Goal: Task Accomplishment & Management: Use online tool/utility

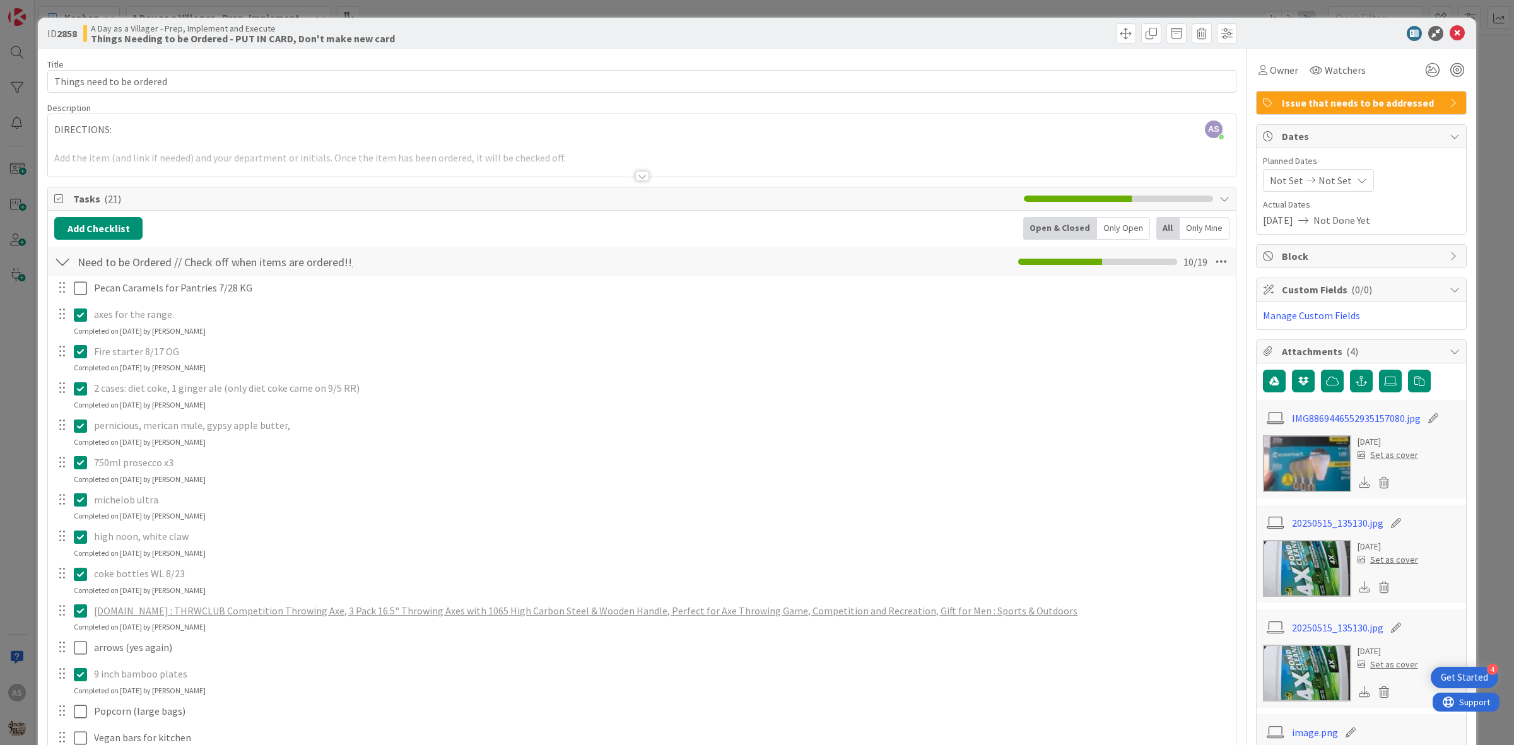
click at [1448, 41] on div "ID 2858 A Day as a Villager - Prep, Implement and Execute Things Needing to be …" at bounding box center [757, 34] width 1438 height 32
click at [1450, 38] on icon at bounding box center [1457, 33] width 15 height 15
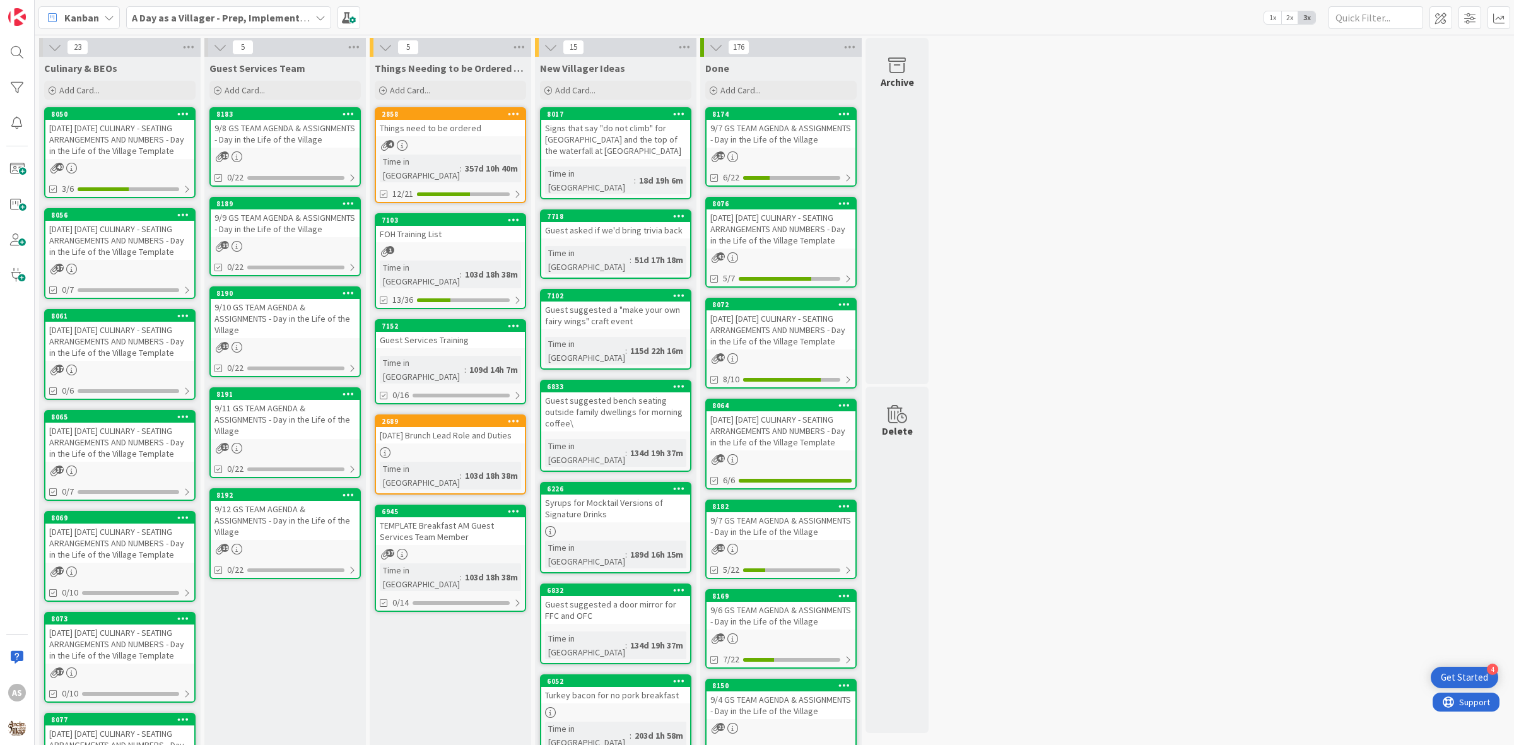
click at [303, 140] on div "9/8 GS TEAM AGENDA & ASSIGNMENTS - Day in the Life of the Village" at bounding box center [285, 134] width 149 height 28
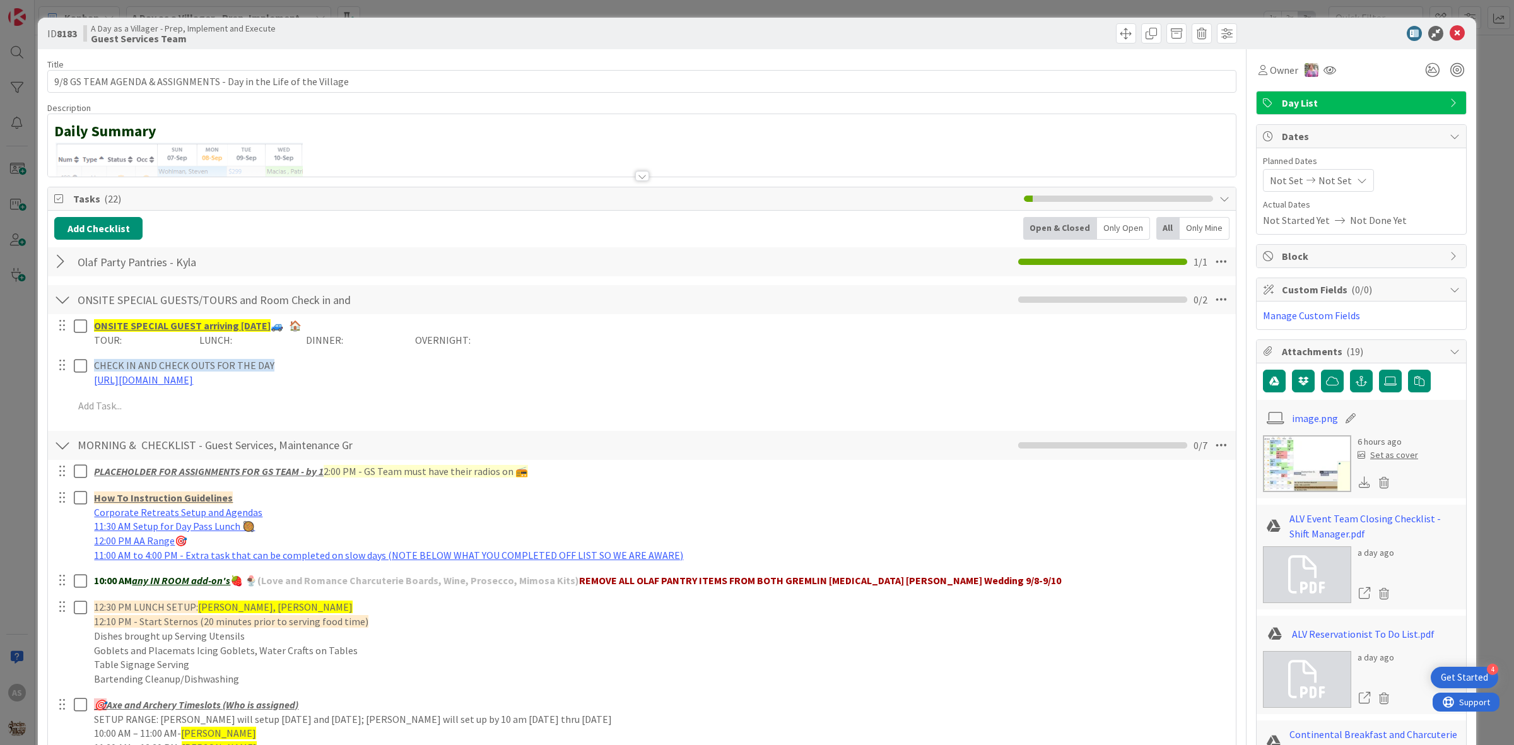
click at [68, 263] on div at bounding box center [62, 261] width 16 height 23
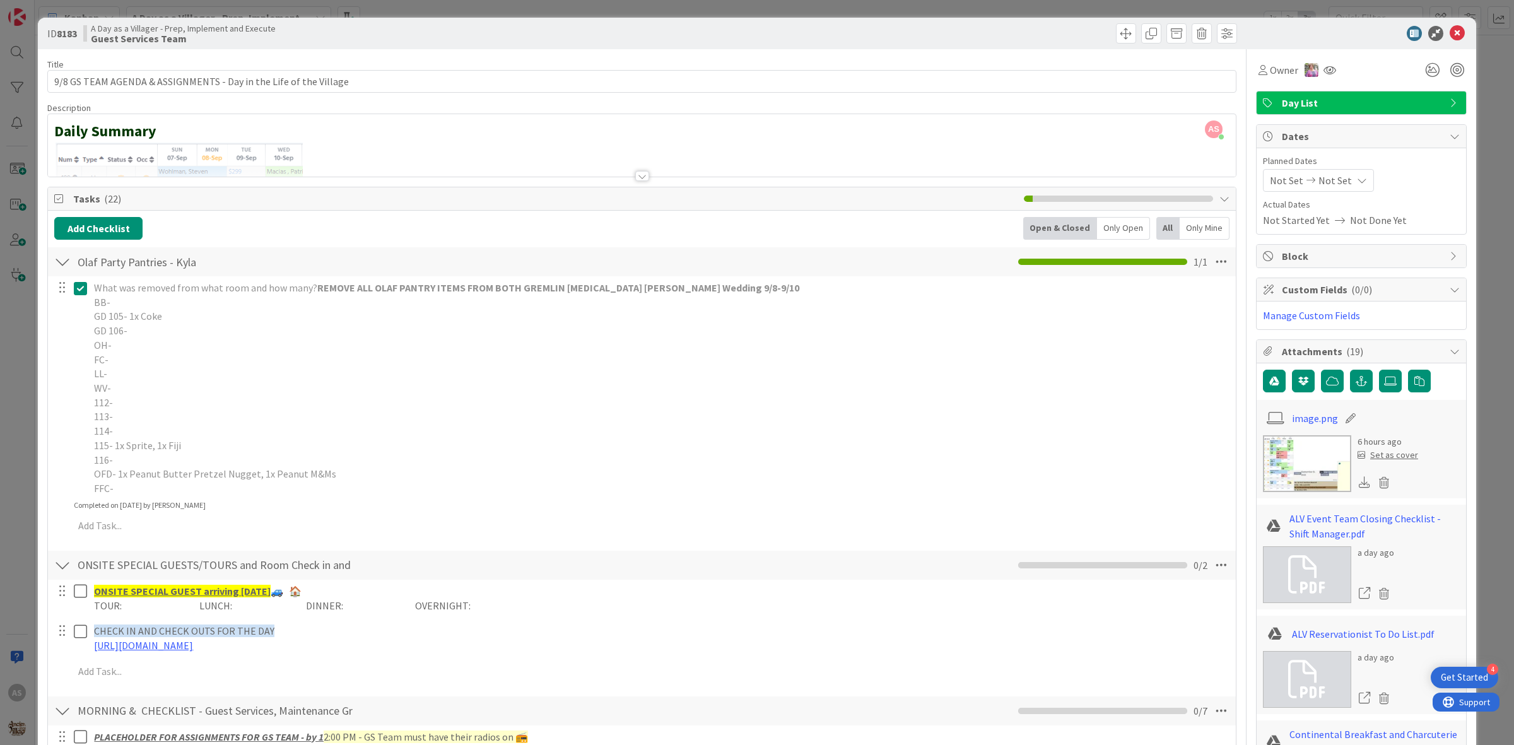
click at [74, 290] on icon at bounding box center [80, 288] width 13 height 15
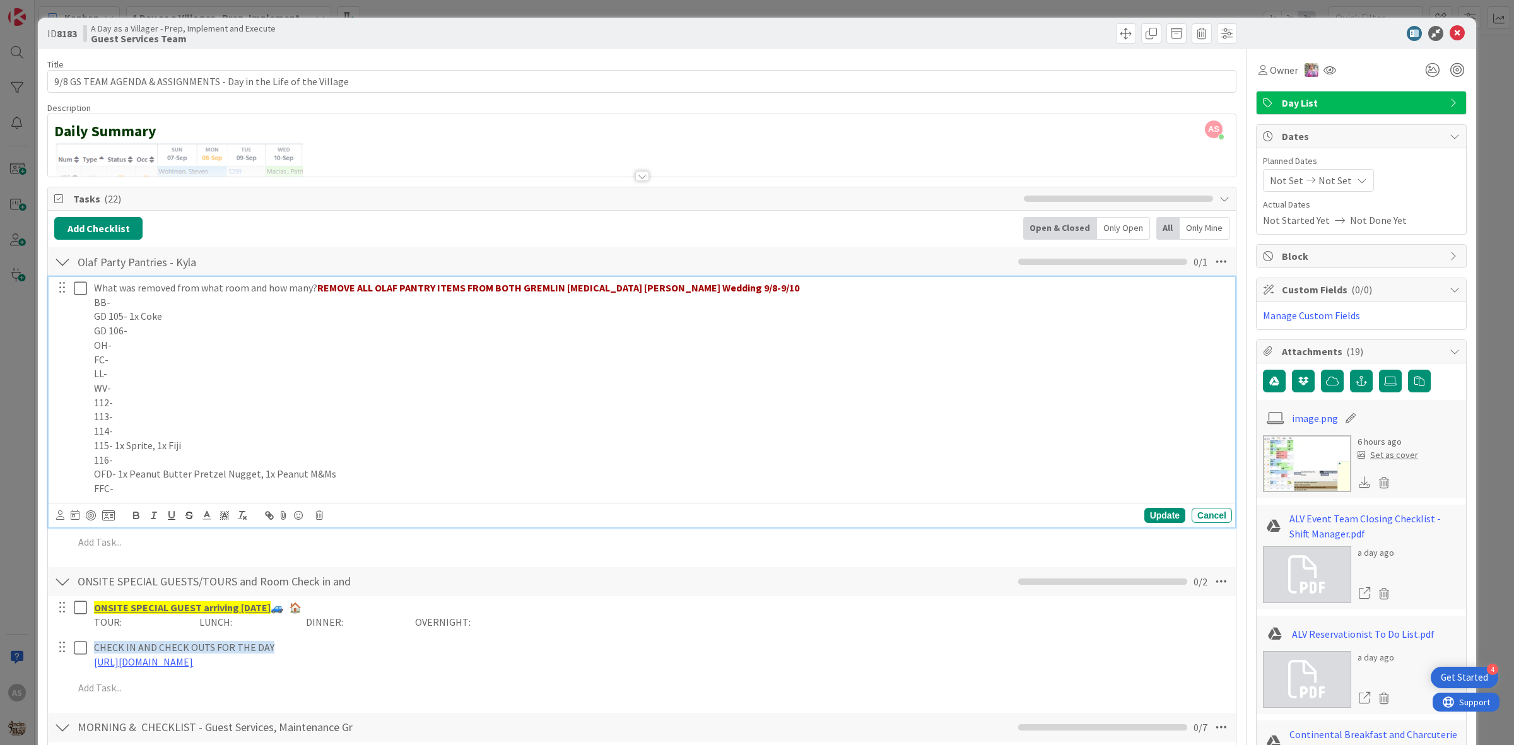
click at [77, 288] on icon at bounding box center [80, 288] width 13 height 15
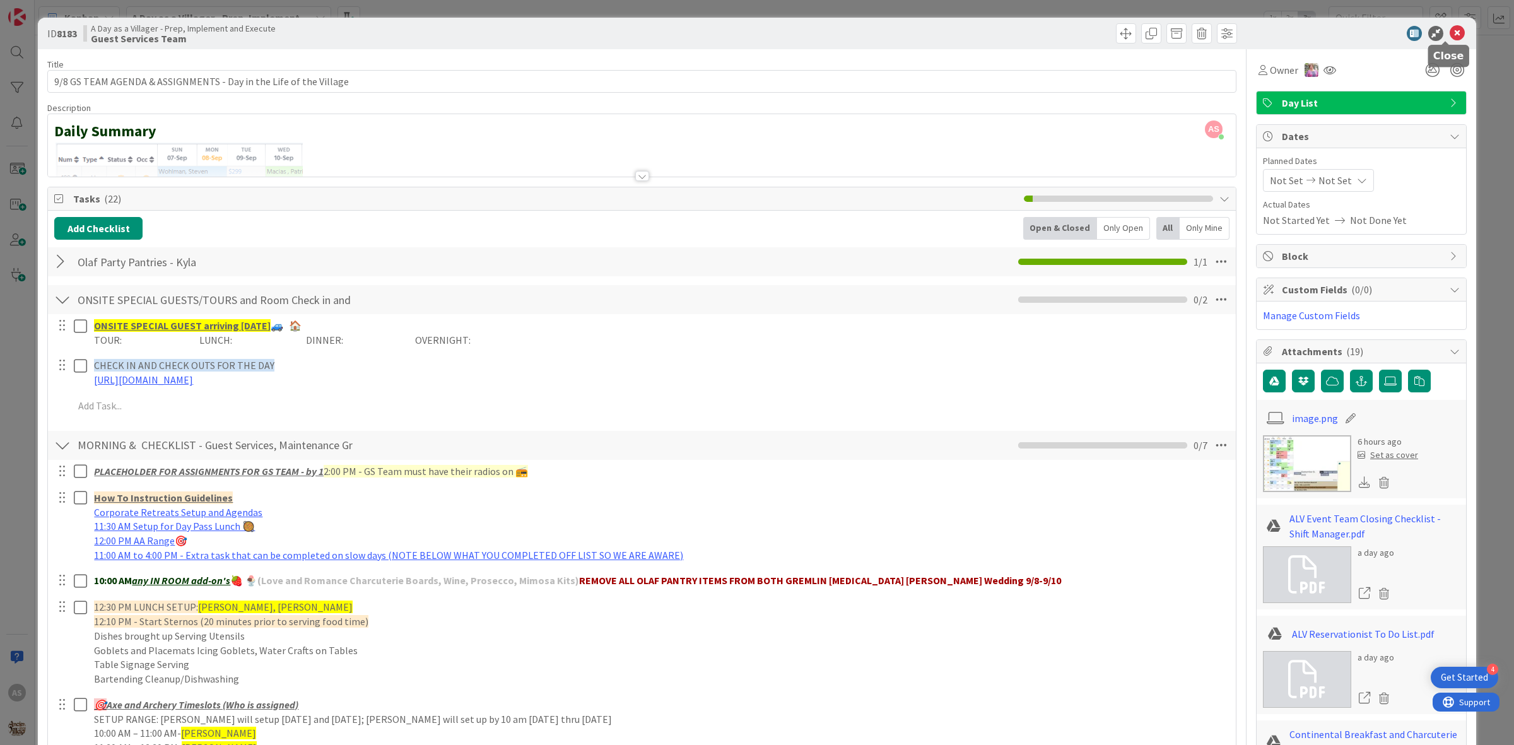
click at [1450, 38] on icon at bounding box center [1457, 33] width 15 height 15
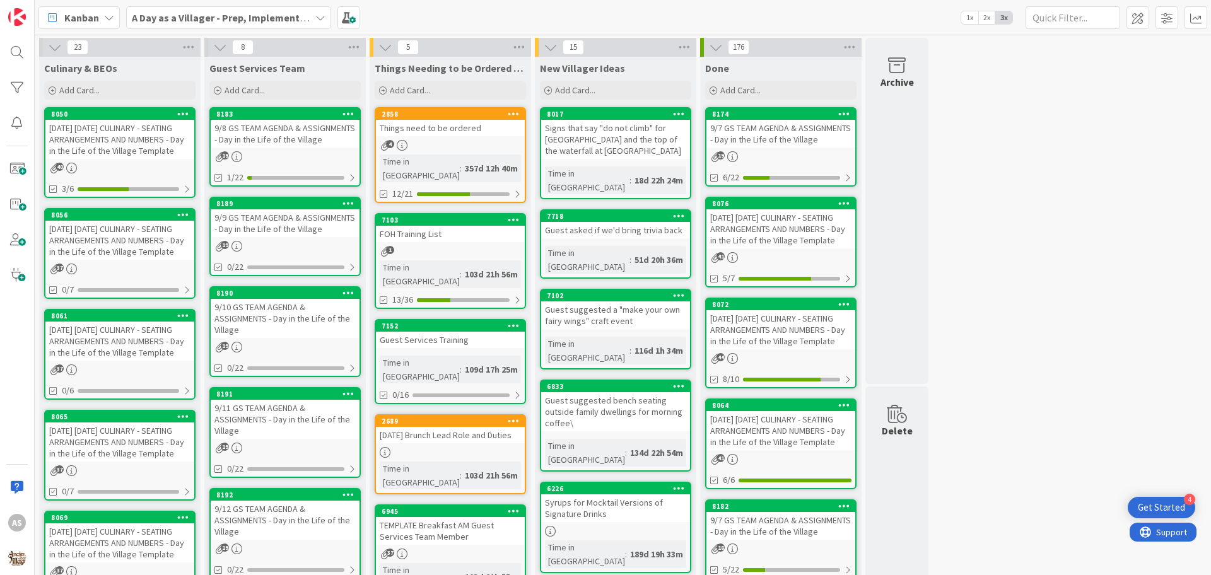
click at [452, 127] on div "Things need to be ordered" at bounding box center [450, 128] width 149 height 16
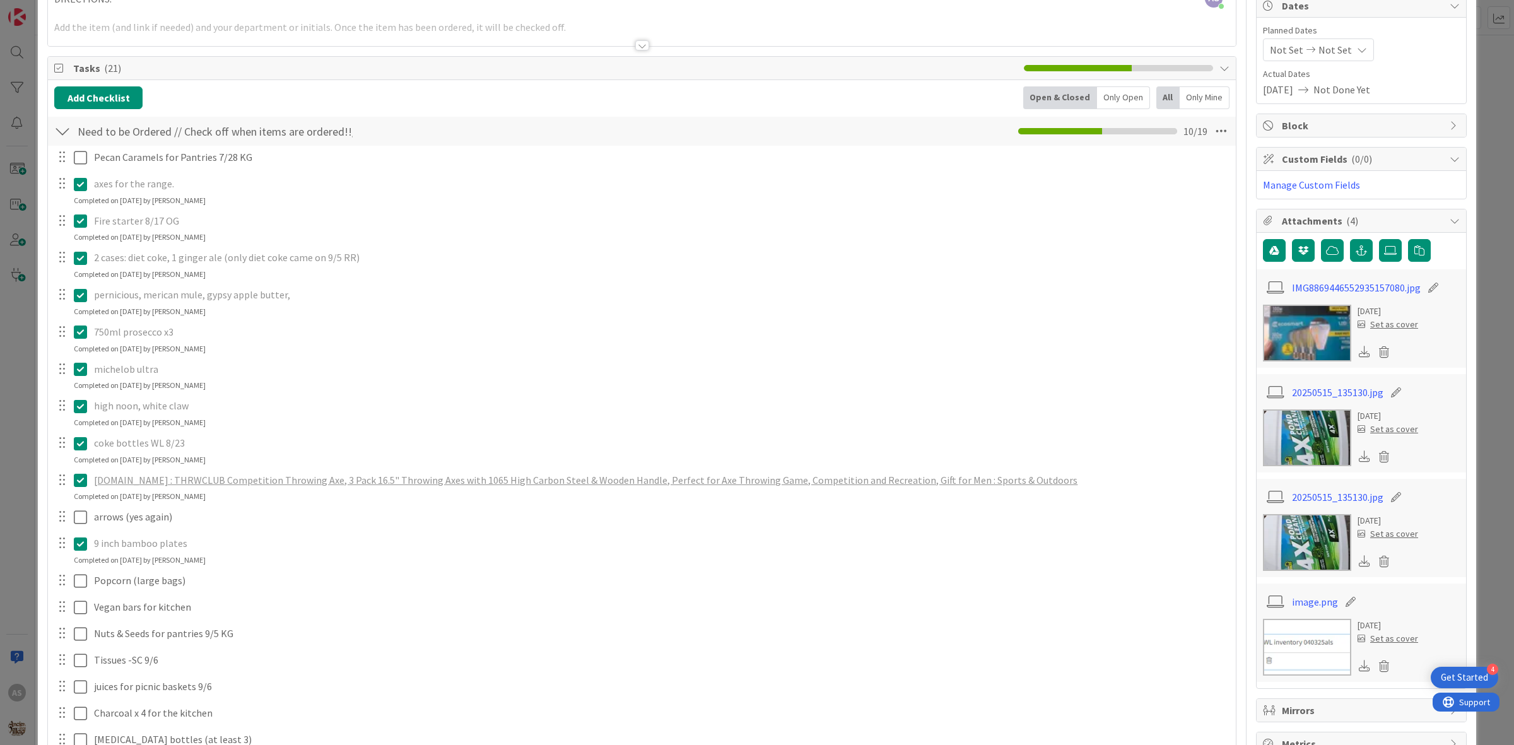
scroll to position [158, 0]
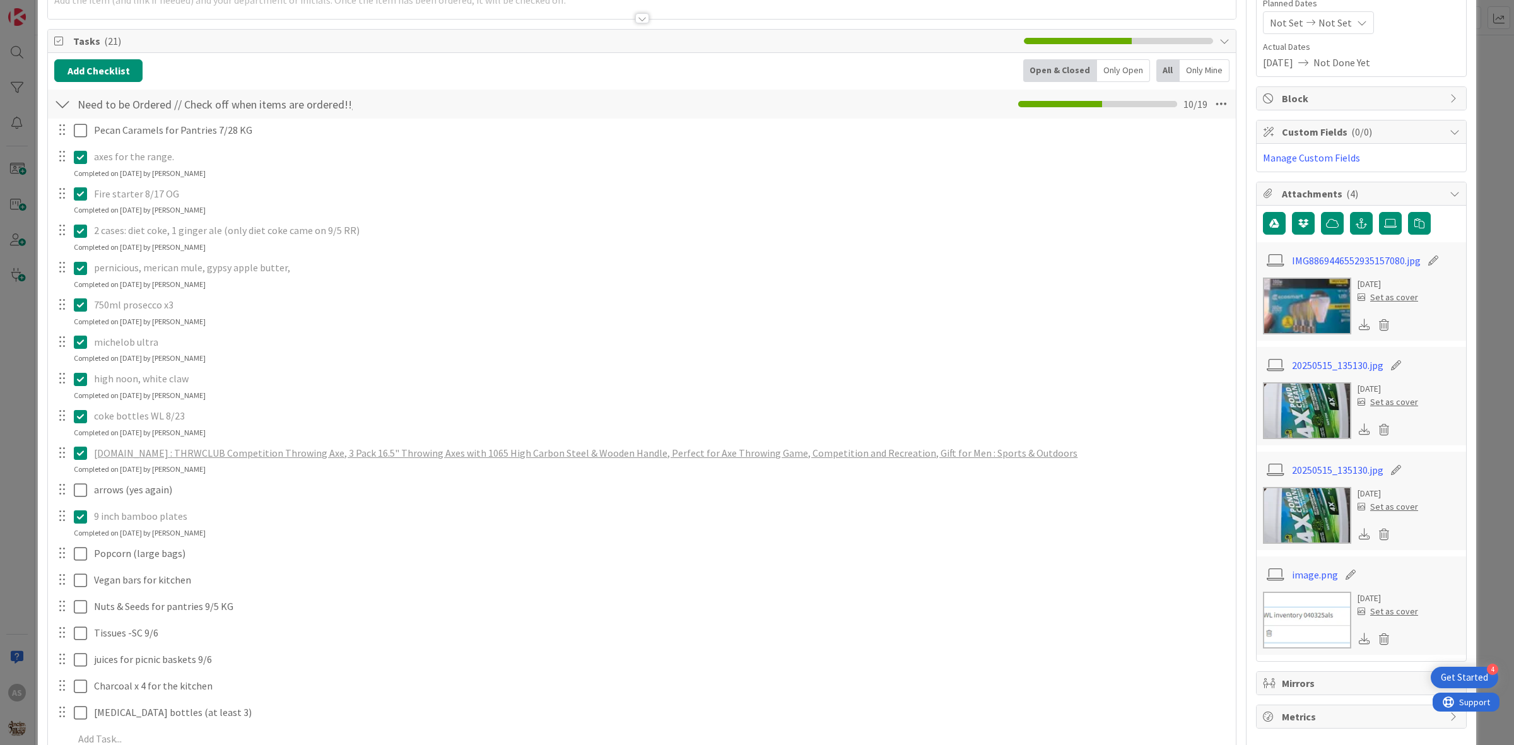
click at [81, 303] on icon at bounding box center [80, 304] width 13 height 15
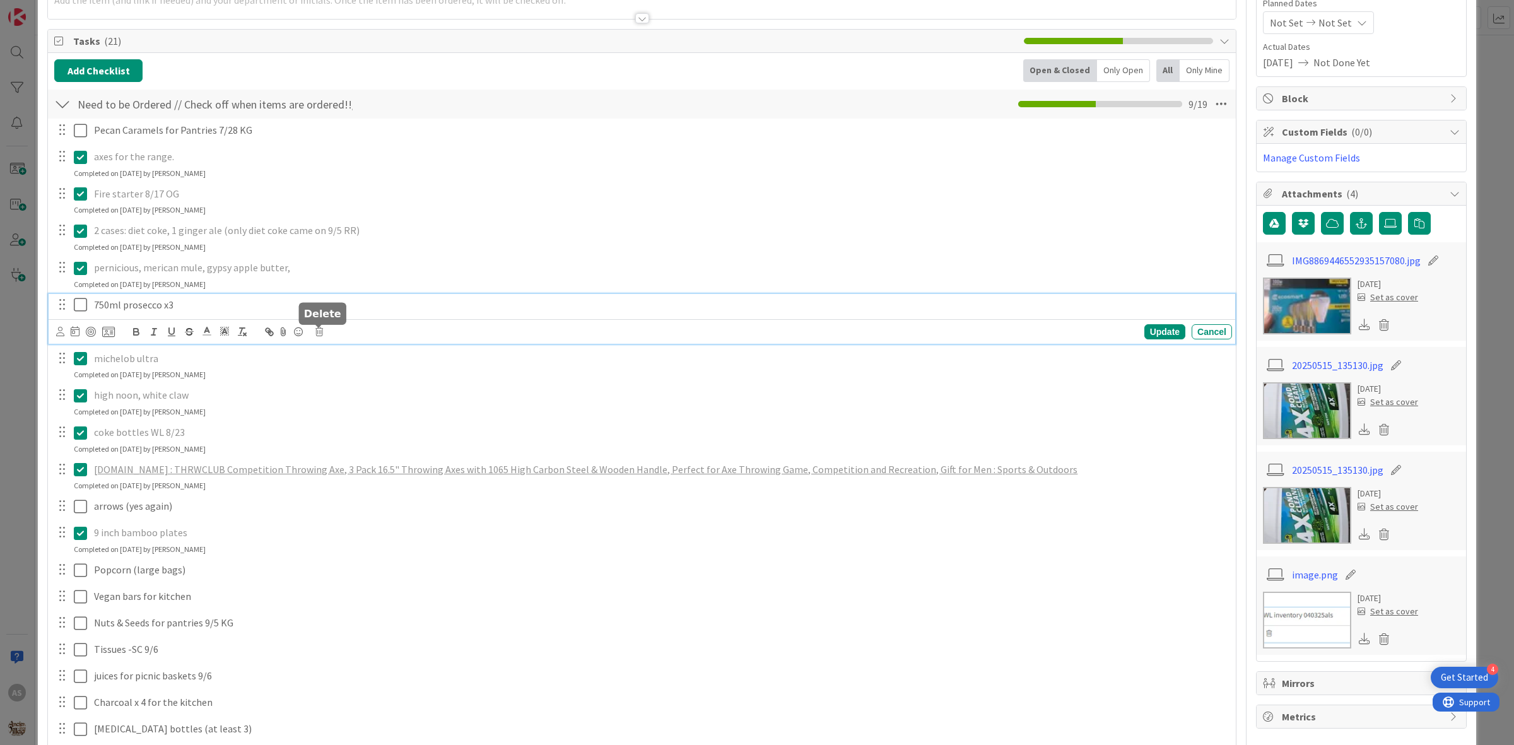
click at [322, 335] on icon at bounding box center [319, 331] width 8 height 9
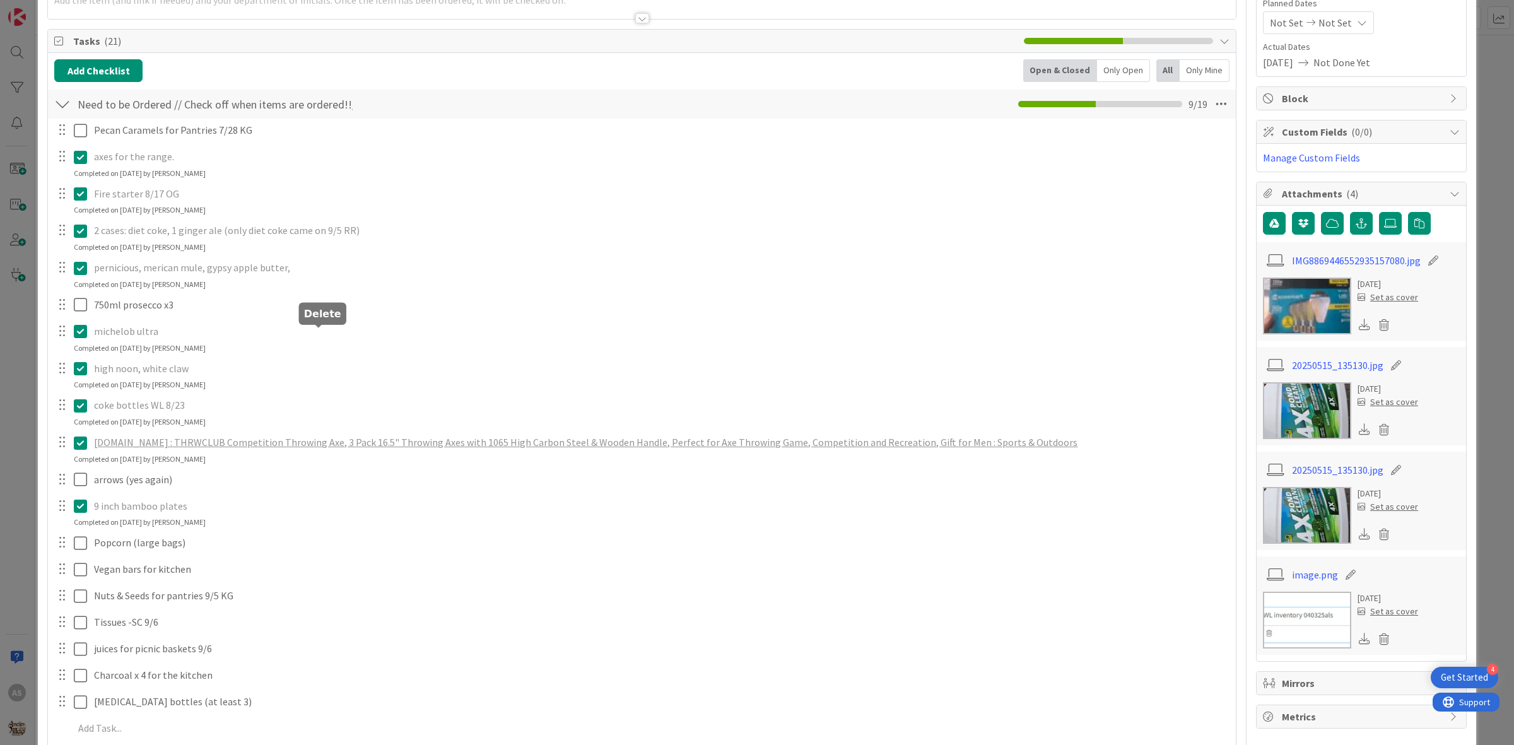
click at [349, 392] on div "Pecan Caramels for Pantries 7/28 KG Update Cancel axes for the range. Update Ca…" at bounding box center [641, 432] width 1175 height 626
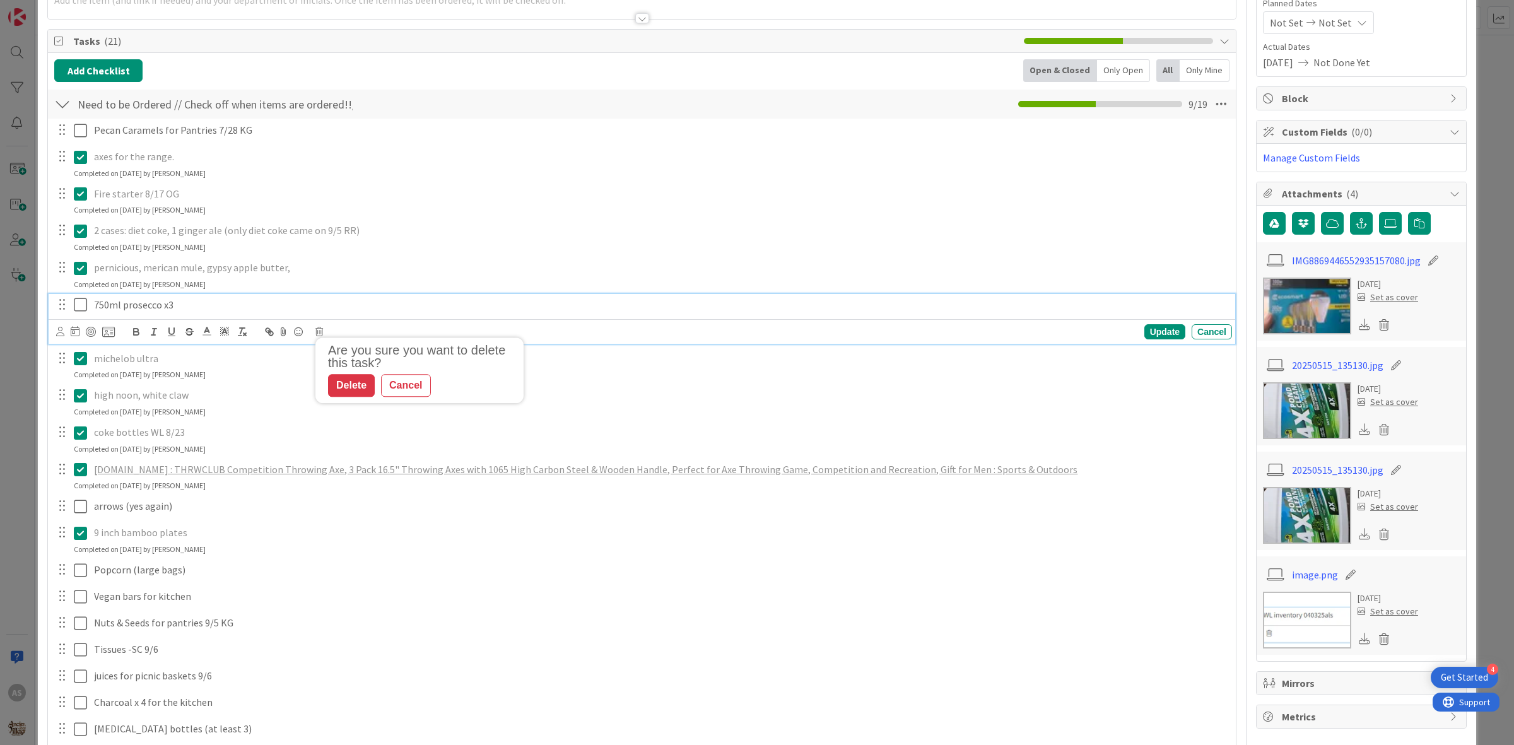
click at [213, 300] on p "750ml prosecco x3" at bounding box center [660, 305] width 1133 height 15
click at [319, 333] on icon at bounding box center [319, 331] width 8 height 9
click at [351, 386] on div "Delete" at bounding box center [351, 385] width 47 height 23
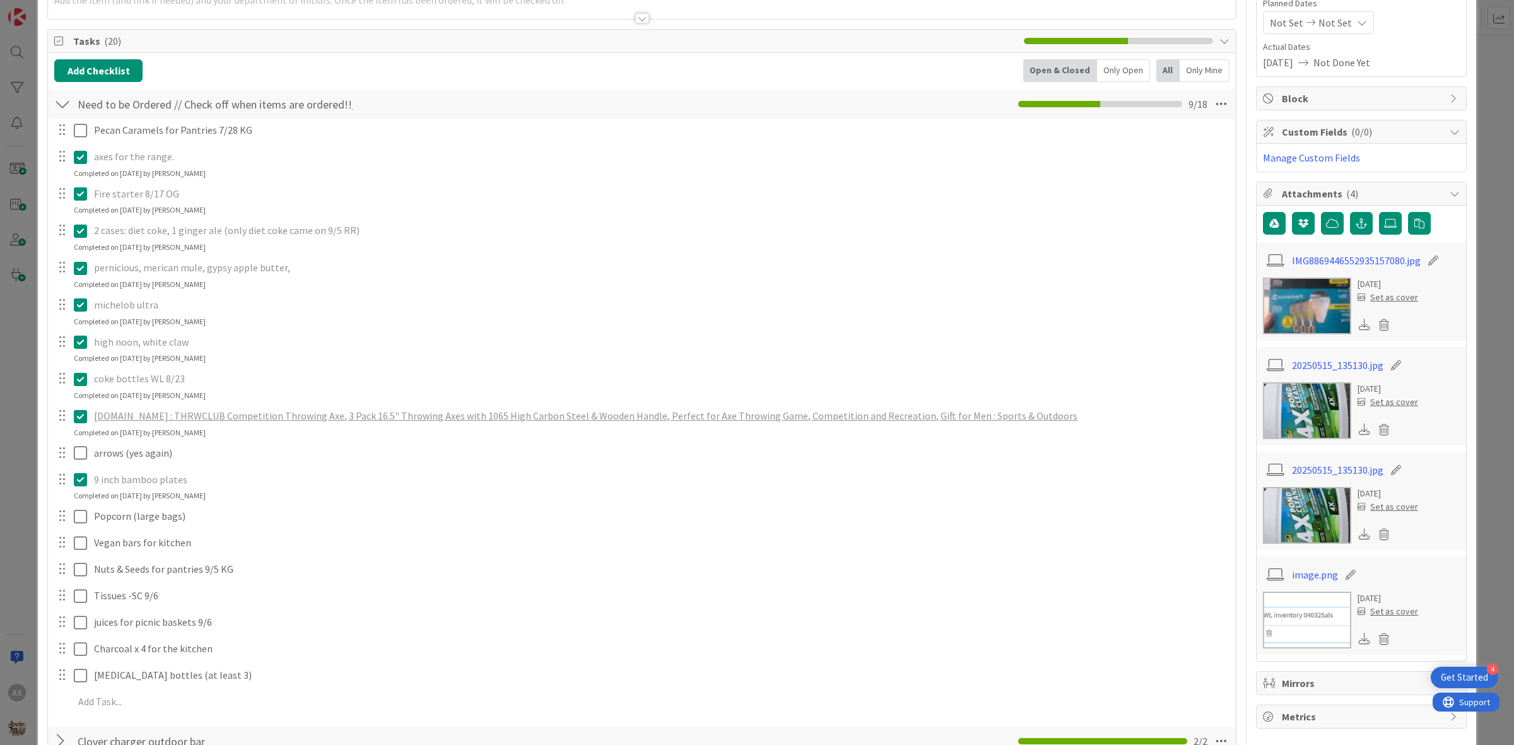
click at [206, 311] on p "michelob ultra" at bounding box center [660, 305] width 1133 height 15
click at [265, 323] on div "michelob ultra Update Cancel Completed on [DATE] by [PERSON_NAME]" at bounding box center [642, 310] width 1187 height 33
click at [83, 268] on icon at bounding box center [80, 268] width 13 height 15
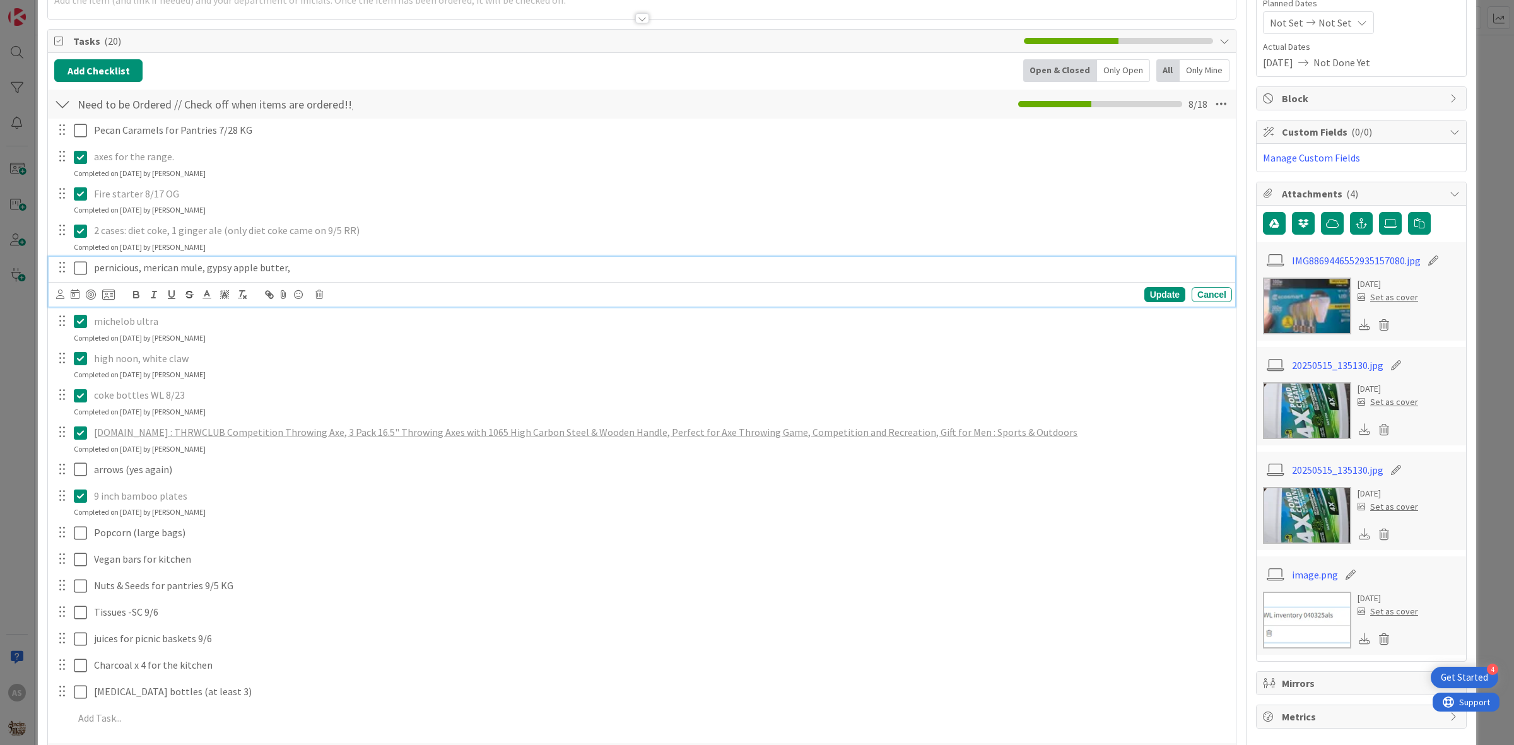
click at [143, 266] on p "pernicious, merican mule, gypsy apple butter," at bounding box center [660, 268] width 1133 height 15
click at [248, 269] on p "merican mule, gypsy apple butter," at bounding box center [660, 268] width 1133 height 15
click at [1199, 298] on div "Cancel" at bounding box center [1212, 294] width 40 height 15
click at [114, 272] on p "pernicious, merican mule, gypsy apple butter," at bounding box center [660, 268] width 1133 height 15
click at [137, 272] on p "pernicious, merican mule, gypsy apple butter," at bounding box center [660, 268] width 1133 height 15
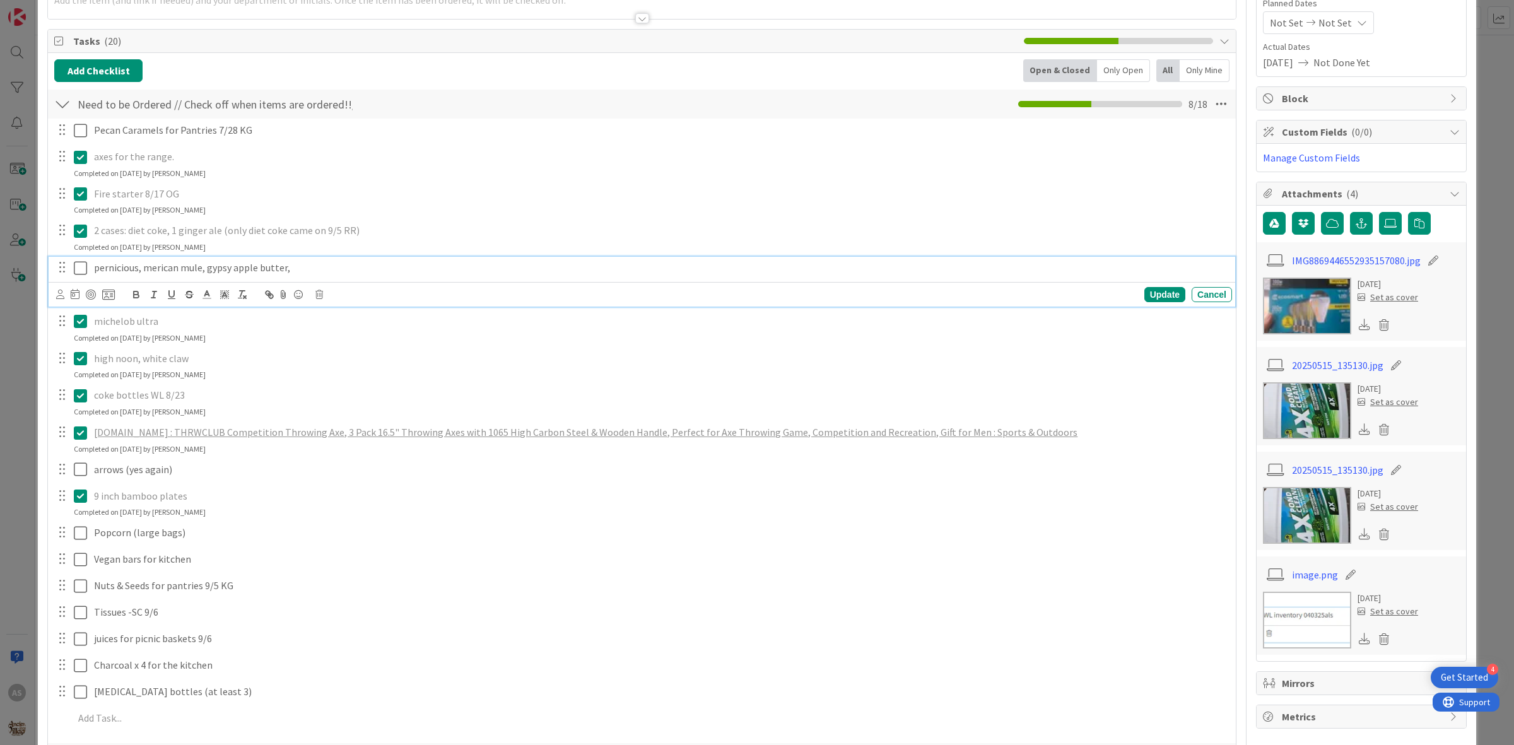
click at [307, 264] on p "pernicious, merican mule, gypsy apple butter," at bounding box center [660, 268] width 1133 height 15
click at [144, 269] on p "pernicious, merican mule, gypsy apple butter" at bounding box center [660, 268] width 1133 height 15
click at [1145, 296] on div "Update" at bounding box center [1164, 294] width 41 height 15
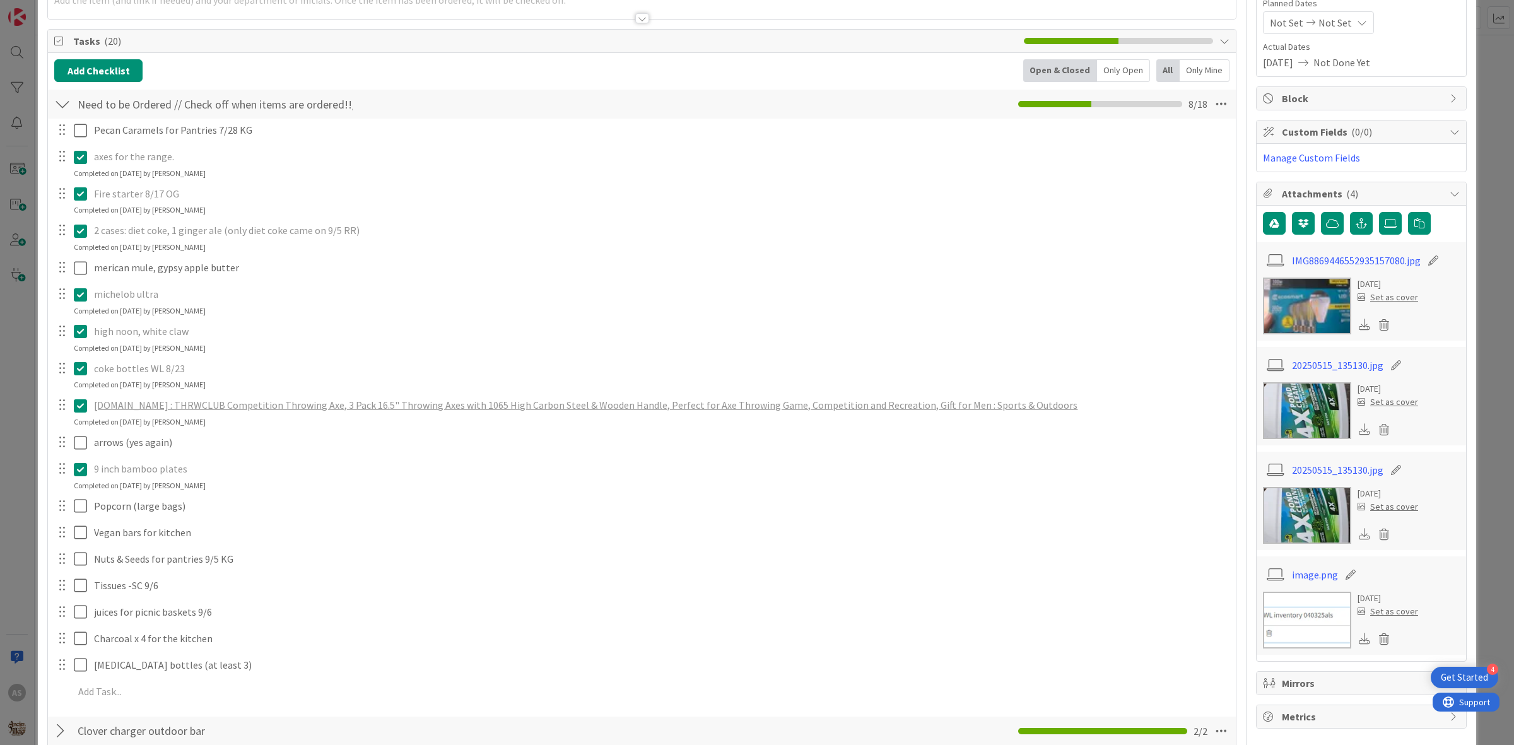
click at [80, 228] on icon at bounding box center [80, 230] width 13 height 15
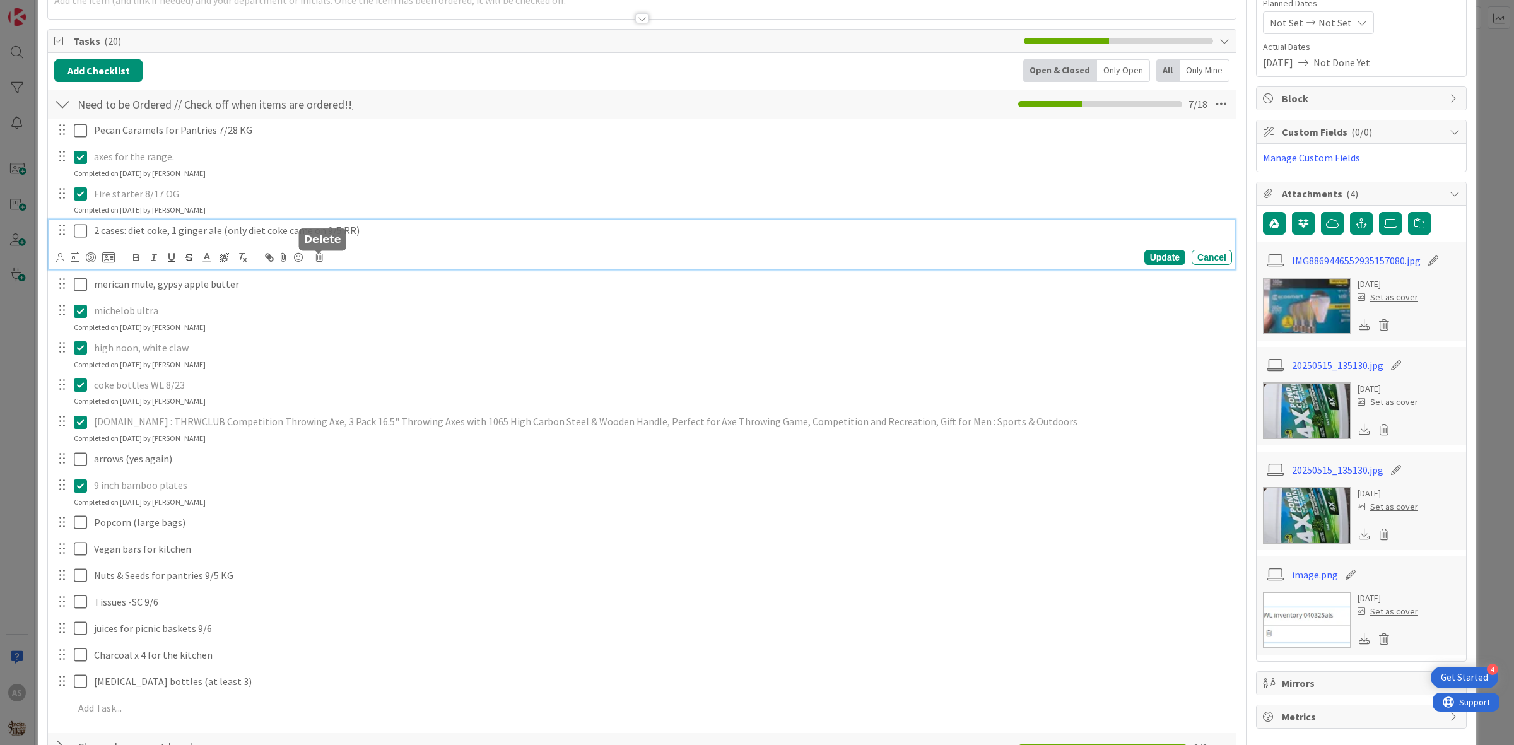
click at [320, 255] on icon at bounding box center [319, 257] width 8 height 9
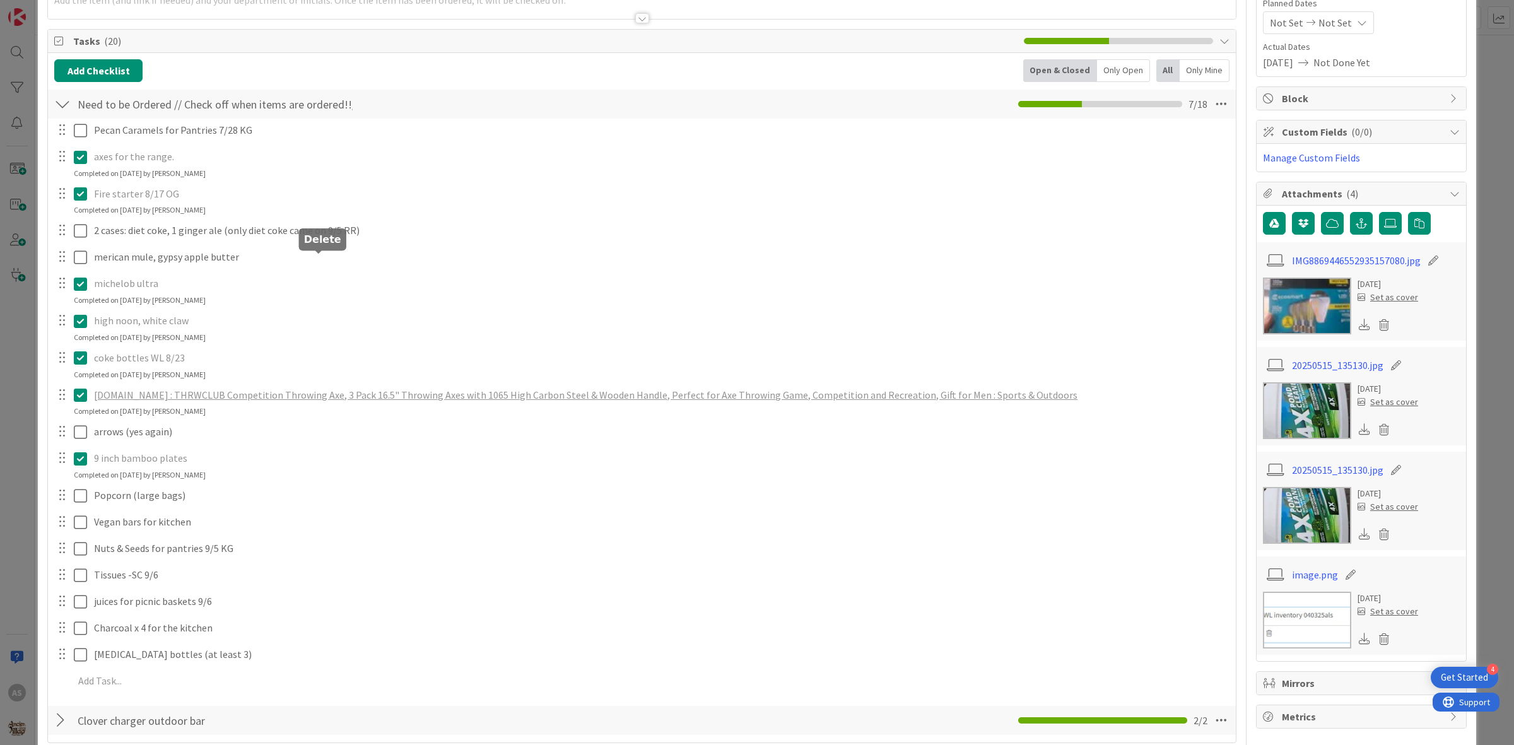
click at [345, 322] on div "Pecan Caramels for Pantries 7/28 KG Update Cancel axes for the range. Update Ca…" at bounding box center [641, 408] width 1175 height 578
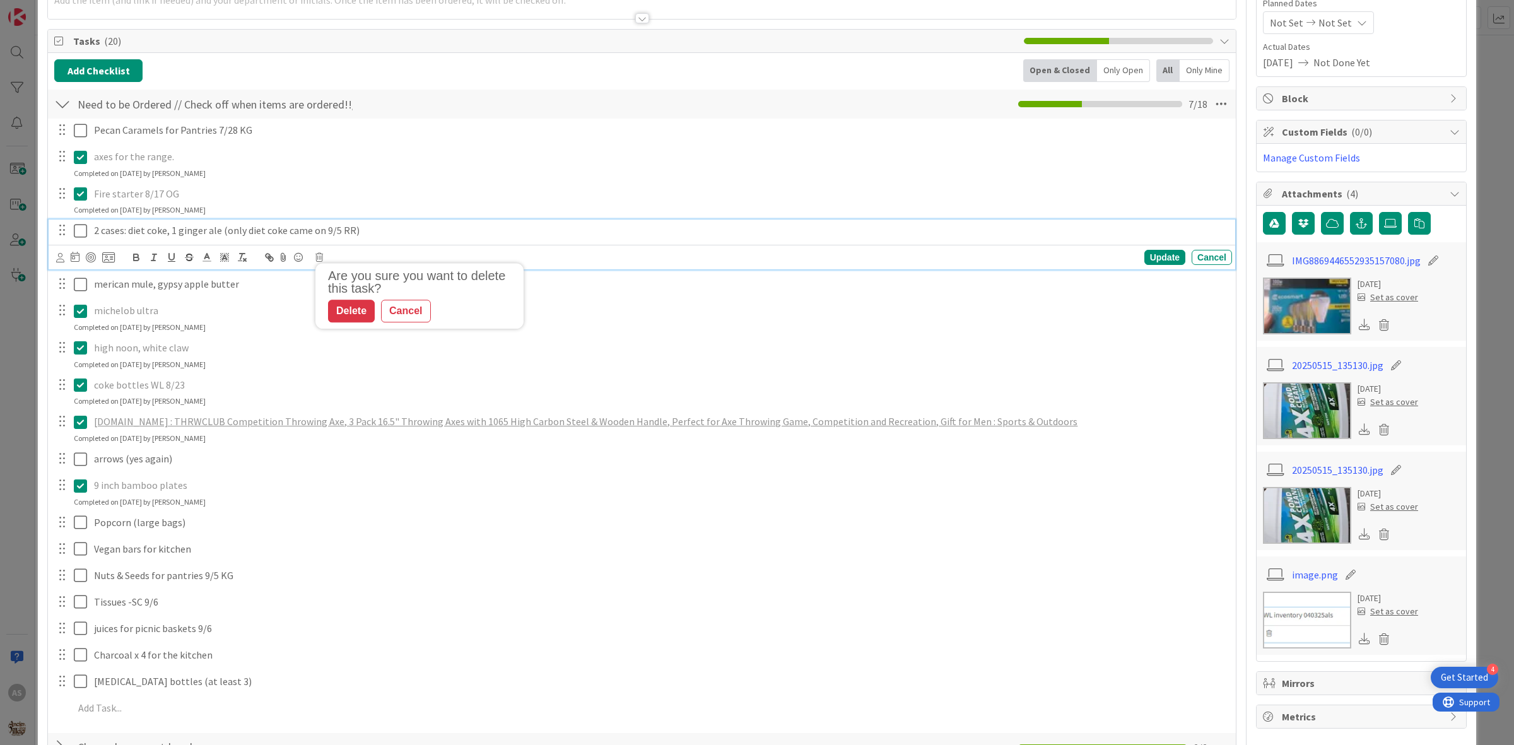
click at [199, 234] on p "2 cases: diet coke, 1 ginger ale (only diet coke came on 9/5 RR)" at bounding box center [660, 230] width 1133 height 15
click at [319, 261] on icon at bounding box center [319, 257] width 8 height 9
click at [365, 317] on div "Delete" at bounding box center [351, 311] width 47 height 23
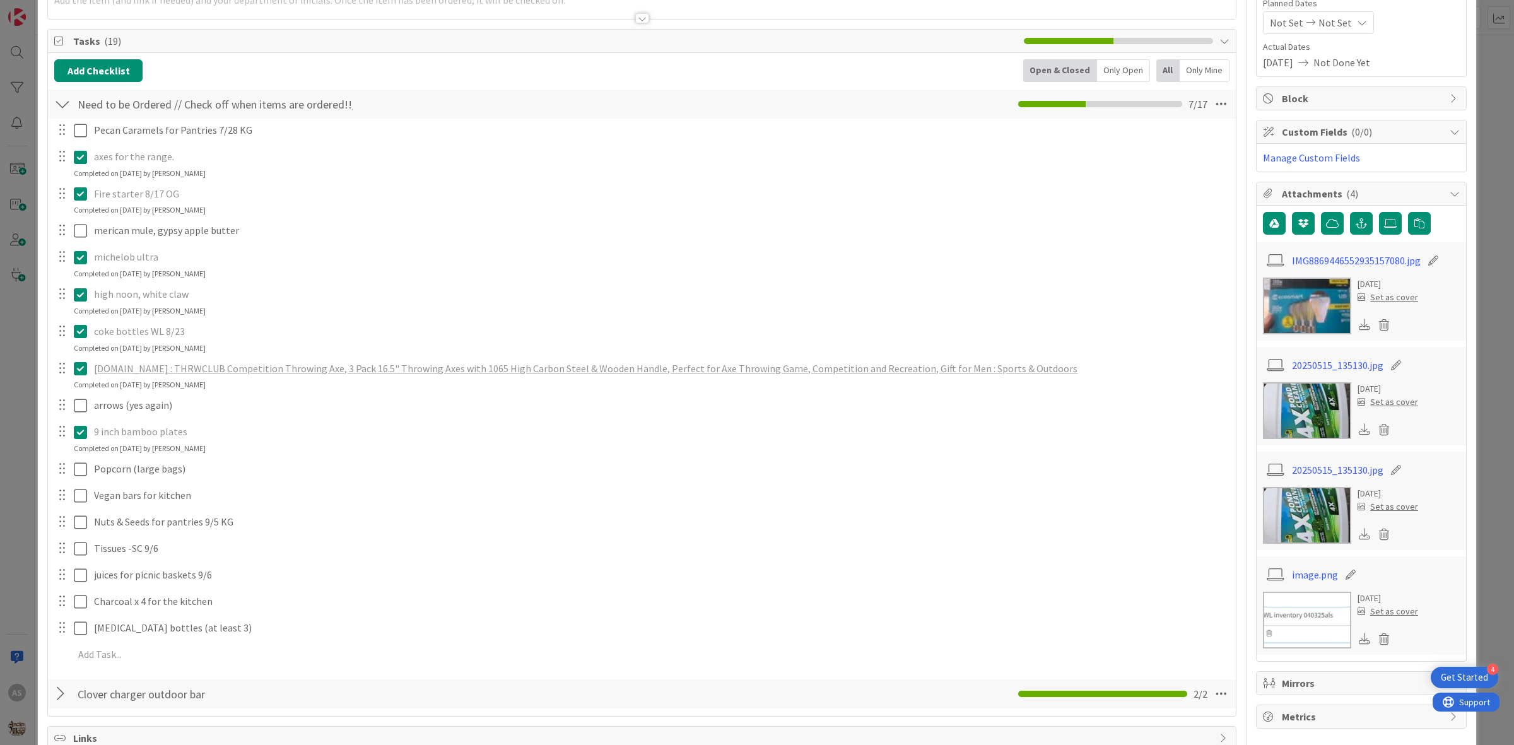
click at [83, 261] on icon at bounding box center [80, 257] width 13 height 15
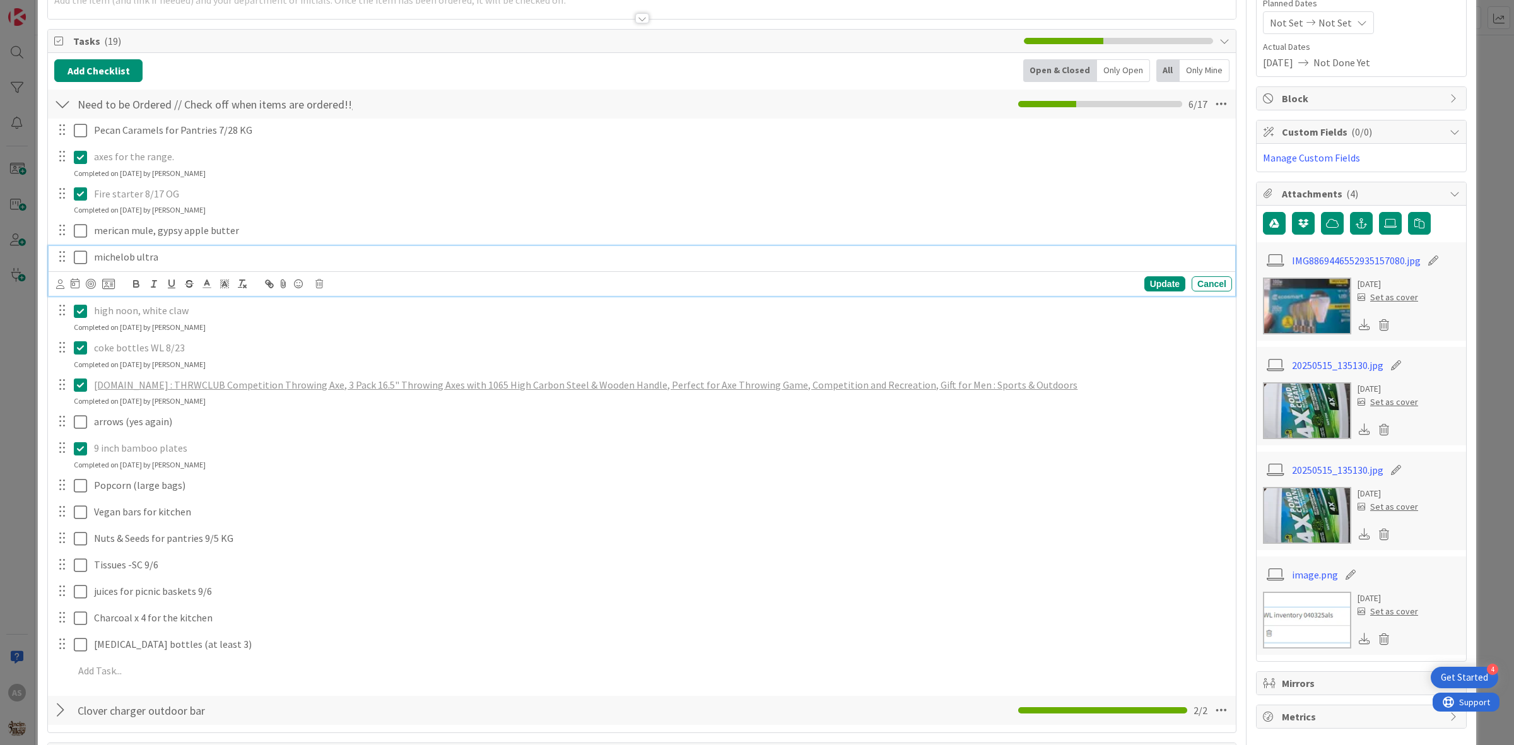
click at [323, 288] on div "Update Cancel" at bounding box center [644, 284] width 1176 height 18
click at [319, 283] on icon at bounding box center [319, 283] width 8 height 9
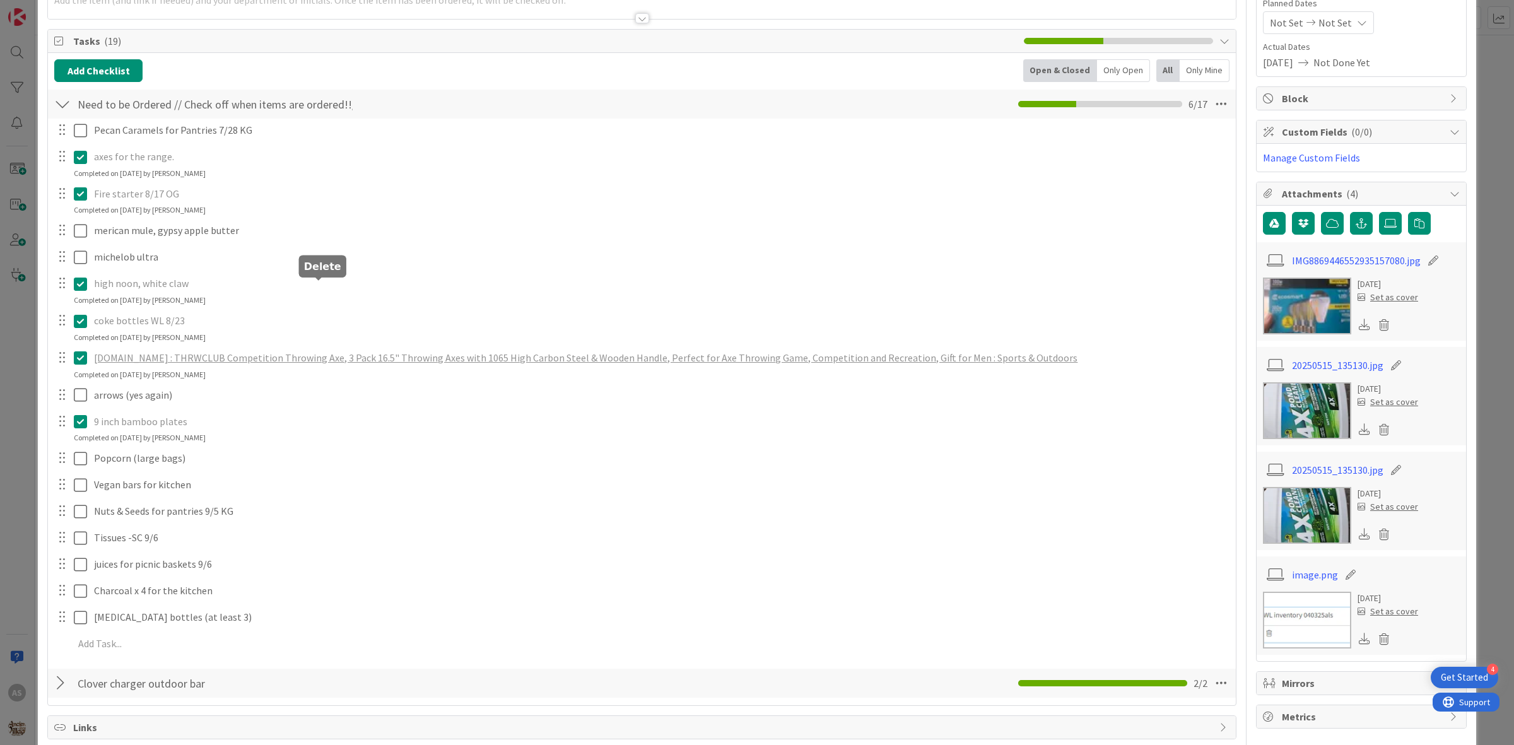
click at [338, 331] on div "Pecan Caramels for Pantries 7/28 KG Update Cancel axes for the range. Update Ca…" at bounding box center [641, 389] width 1175 height 541
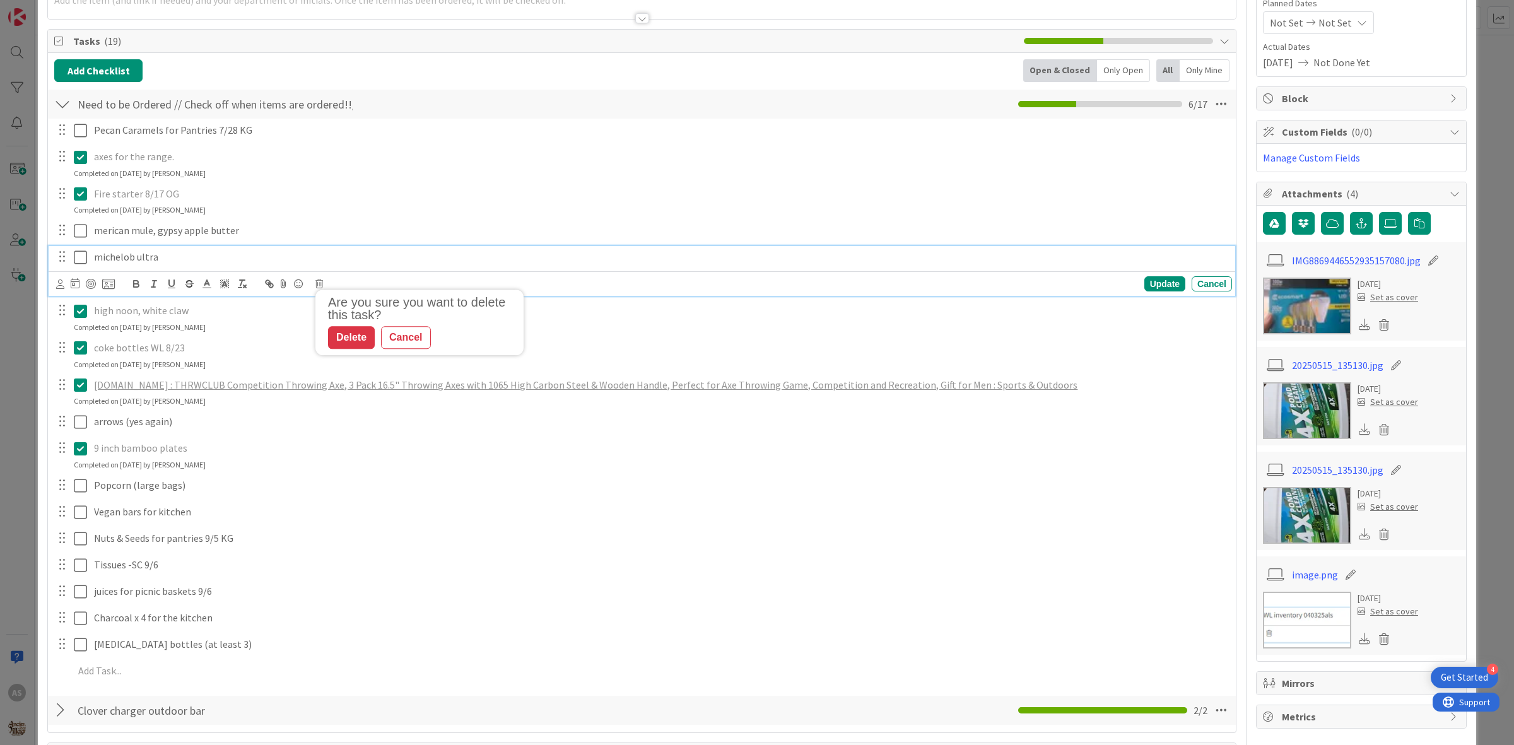
click at [206, 259] on p "michelob ultra" at bounding box center [660, 257] width 1133 height 15
click at [327, 282] on div "Are you sure you want to delete this task? Delete Cancel Update Cancel" at bounding box center [644, 284] width 1176 height 18
click at [326, 282] on div "Are you sure you want to delete this task? Delete Cancel Update Cancel" at bounding box center [644, 284] width 1176 height 18
click at [322, 282] on icon at bounding box center [319, 283] width 8 height 9
click at [341, 329] on div "Delete" at bounding box center [351, 337] width 47 height 23
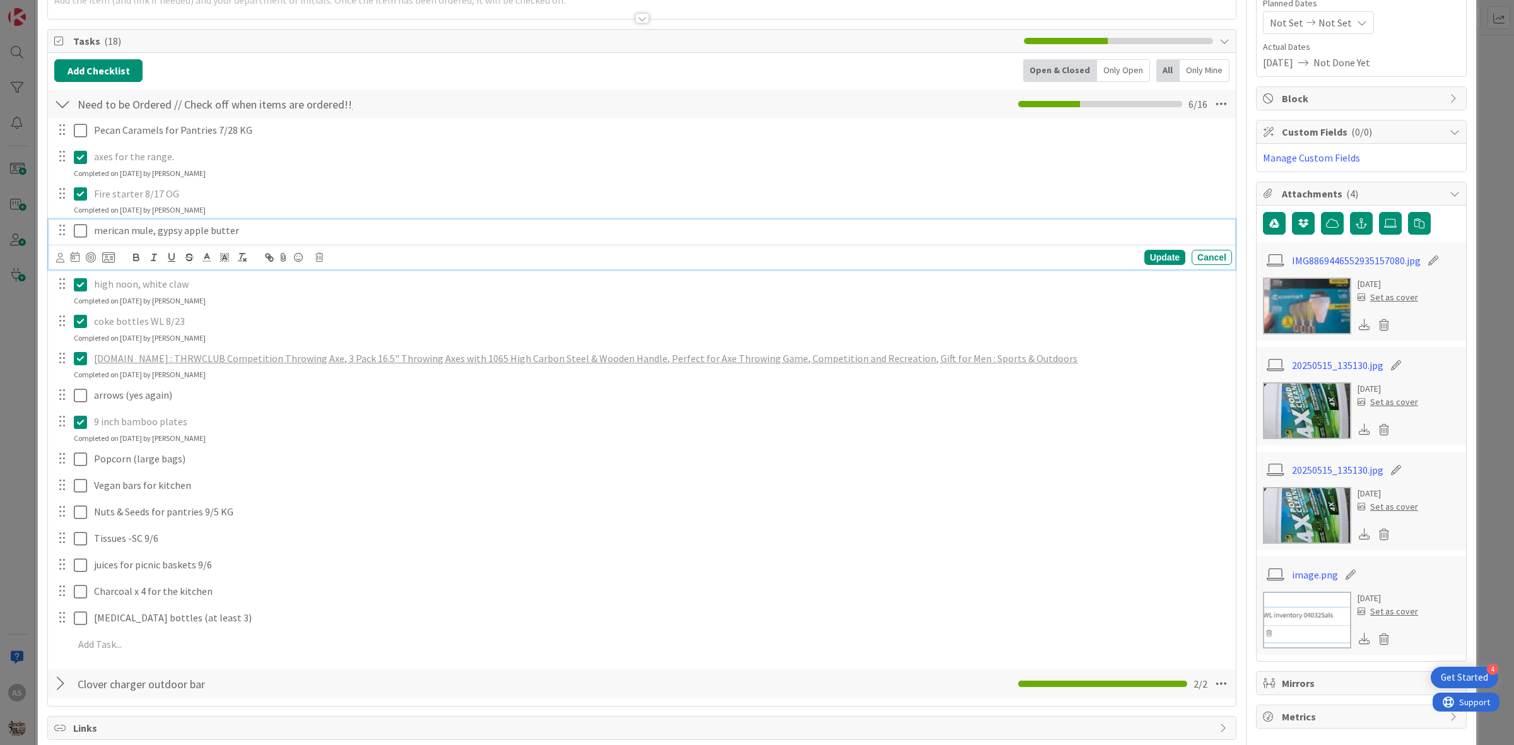
click at [86, 232] on icon at bounding box center [80, 230] width 13 height 15
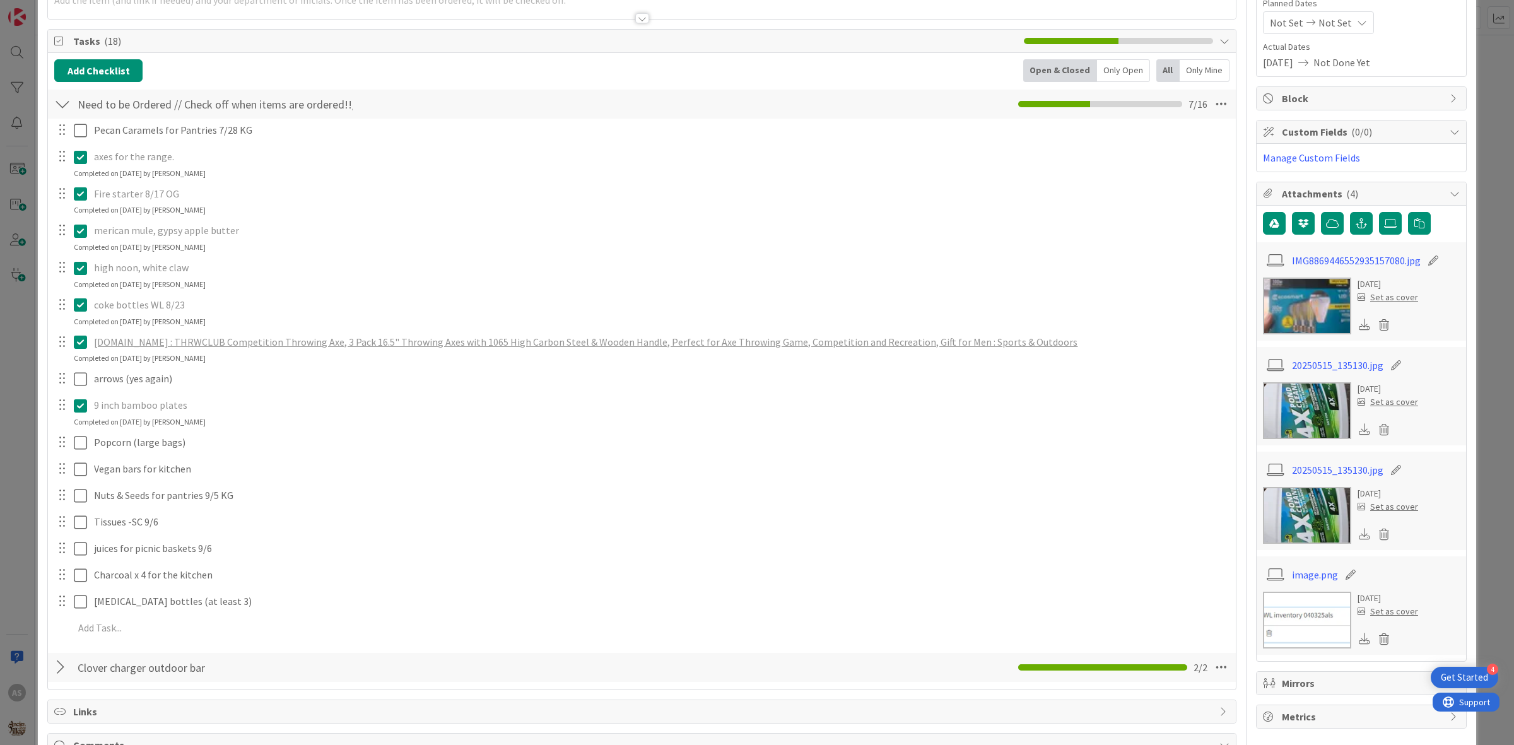
click at [82, 231] on icon at bounding box center [80, 230] width 13 height 15
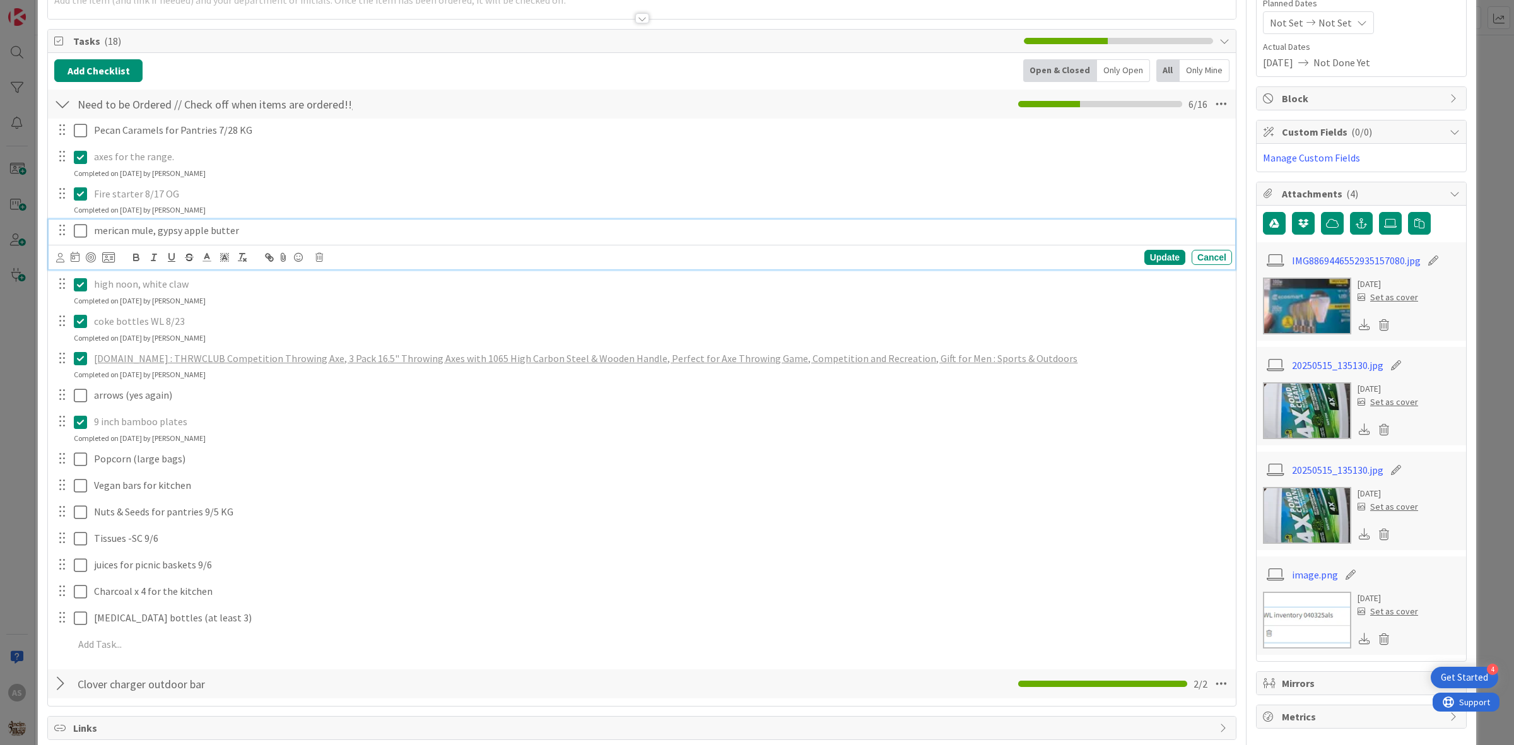
click at [245, 232] on p "merican mule, gypsy apple butter" at bounding box center [660, 230] width 1133 height 15
click at [1164, 255] on div "Update" at bounding box center [1164, 257] width 41 height 15
click at [79, 230] on icon at bounding box center [80, 230] width 13 height 15
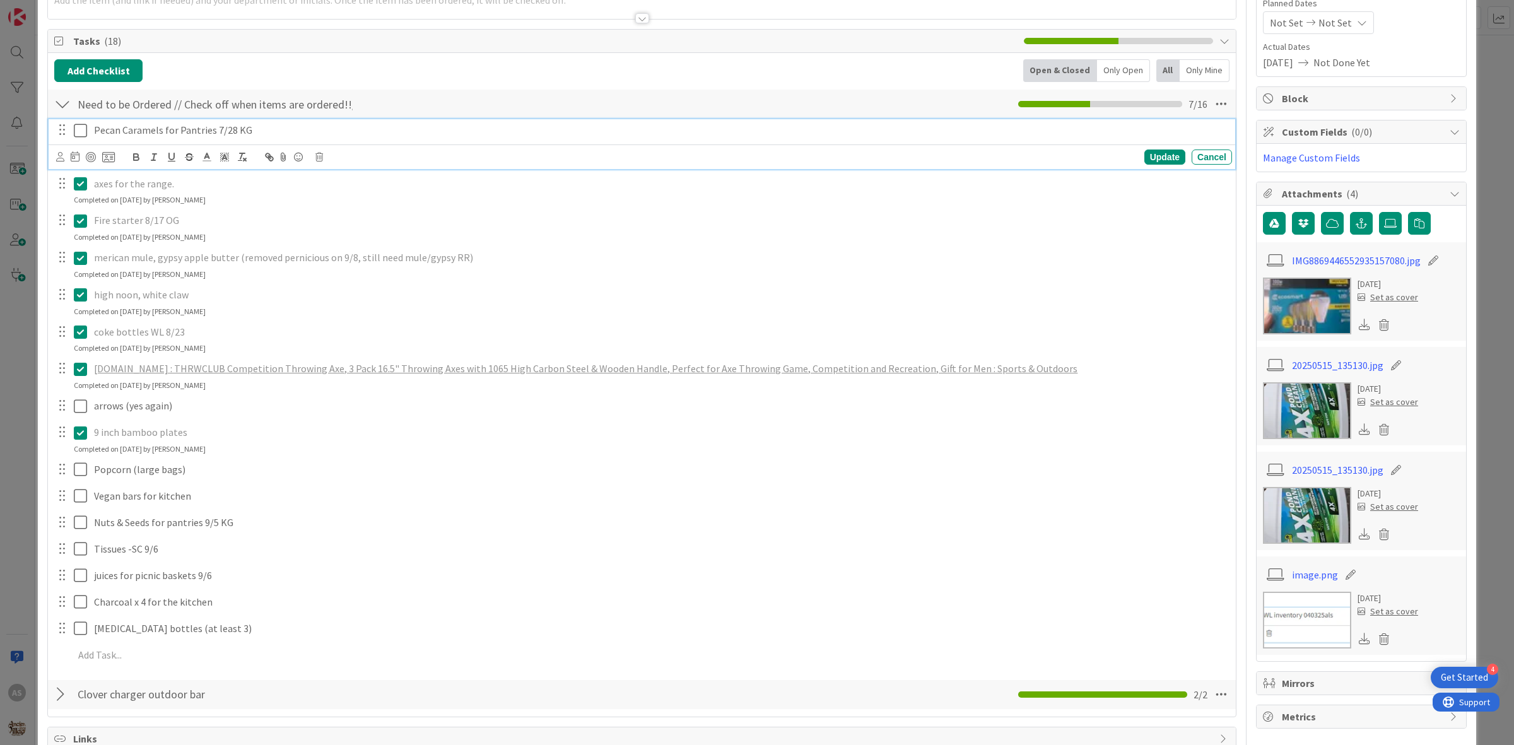
click at [271, 134] on p "Pecan Caramels for Pantries 7/28 KG" at bounding box center [660, 130] width 1133 height 15
click at [319, 161] on icon at bounding box center [319, 157] width 8 height 9
click at [350, 218] on div "Delete" at bounding box center [351, 210] width 47 height 23
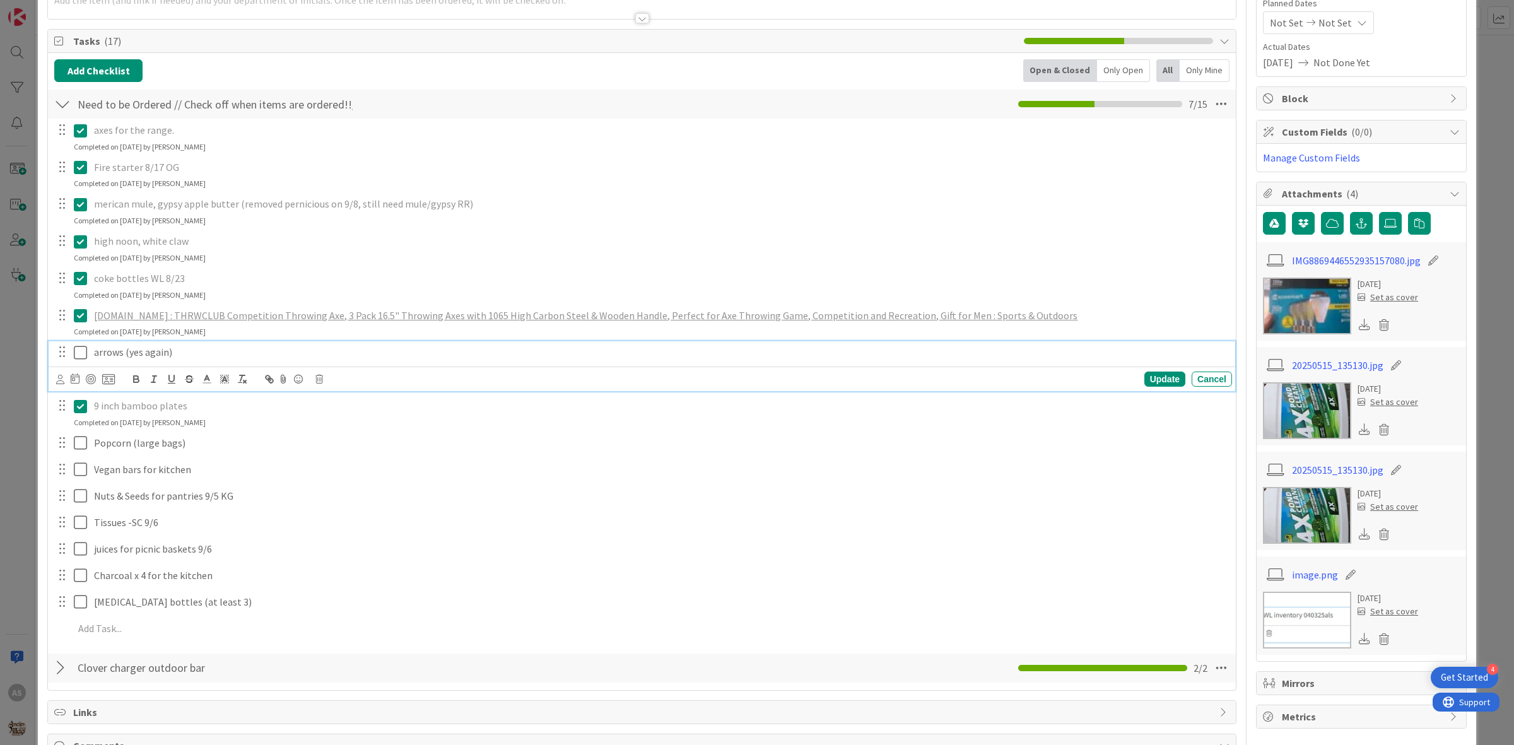
click at [205, 361] on div "arrows (yes again)" at bounding box center [660, 352] width 1143 height 22
click at [319, 379] on icon at bounding box center [319, 379] width 8 height 9
click at [358, 427] on div "Delete" at bounding box center [351, 432] width 47 height 23
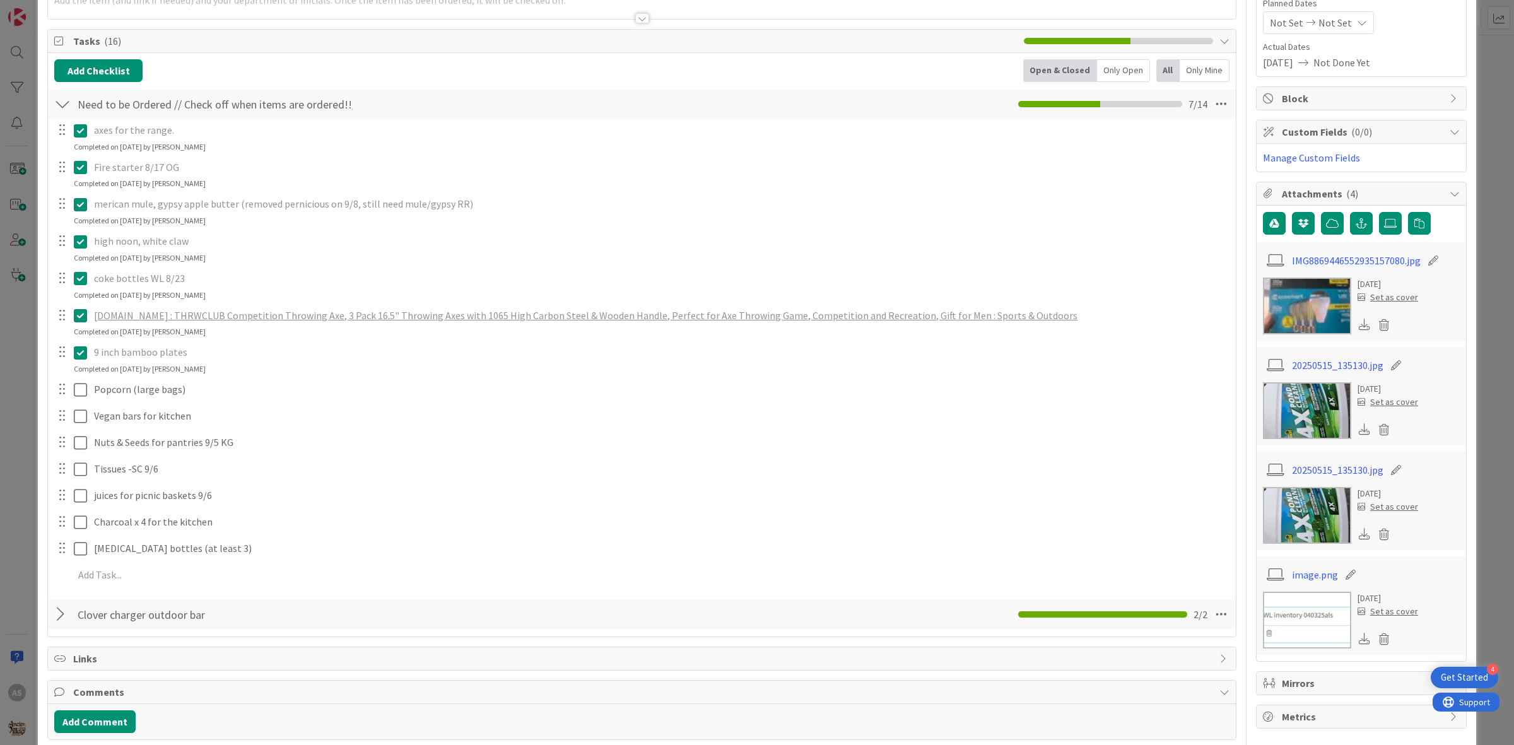
drag, startPoint x: 79, startPoint y: 314, endPoint x: 164, endPoint y: 330, distance: 86.0
click at [79, 314] on icon at bounding box center [80, 315] width 13 height 15
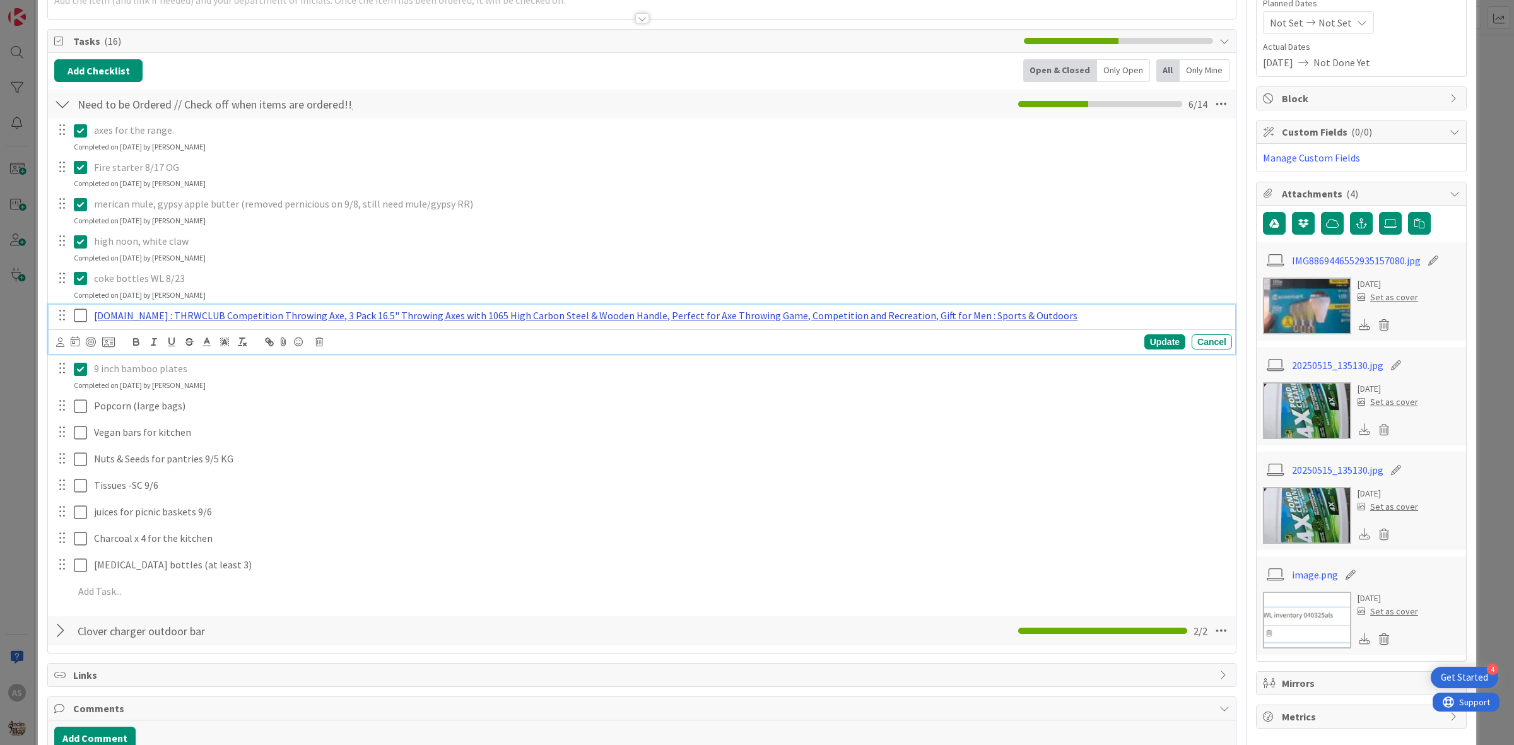
click at [477, 313] on link "[DOMAIN_NAME] : THRWCLUB Competition Throwing Axe, 3 Pack 16.5" Throwing Axes w…" at bounding box center [585, 315] width 983 height 13
click at [554, 342] on link "[URL][DOMAIN_NAME]" at bounding box center [529, 340] width 86 height 16
click at [1213, 347] on div "Cancel" at bounding box center [1212, 341] width 40 height 15
click at [78, 320] on icon at bounding box center [80, 315] width 13 height 15
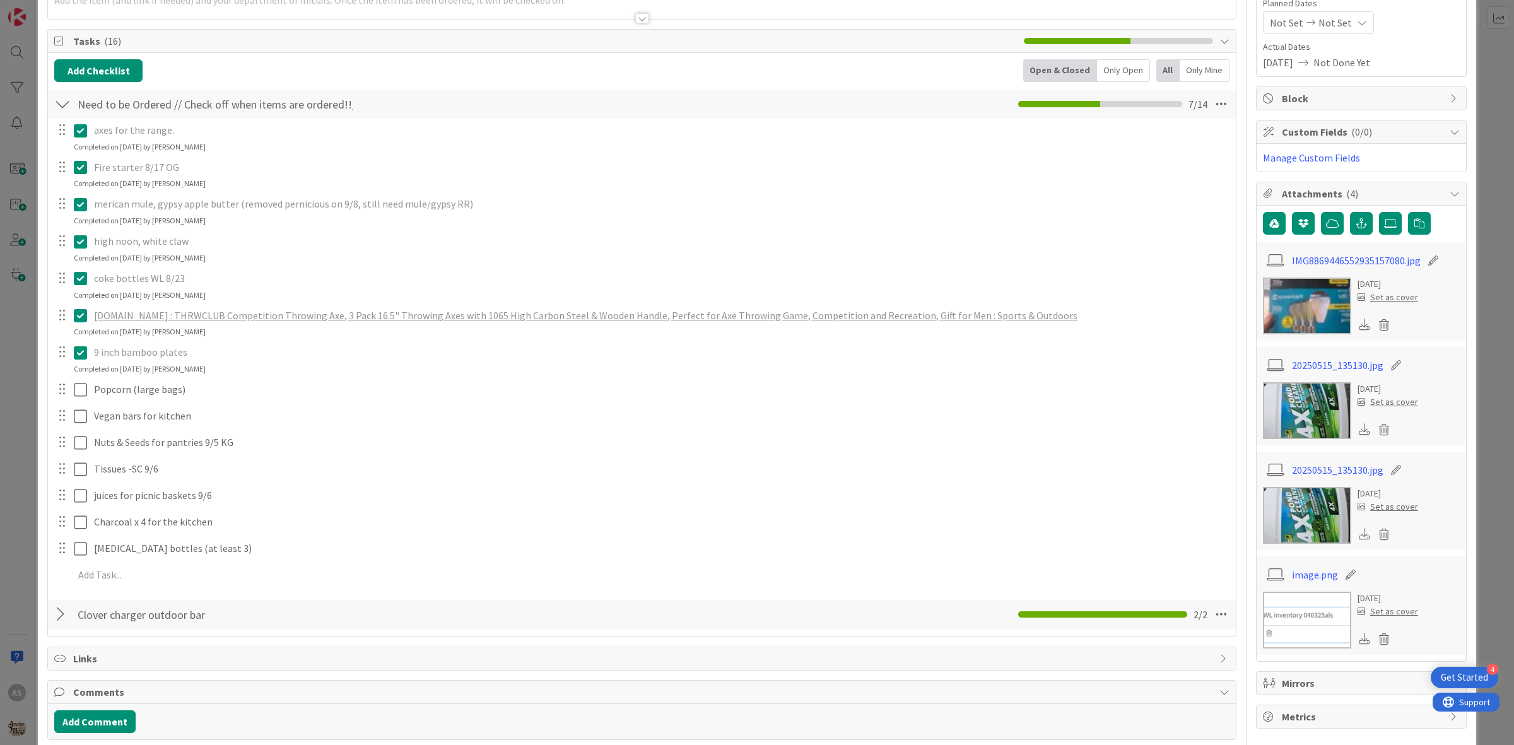
click at [79, 127] on icon at bounding box center [80, 130] width 13 height 15
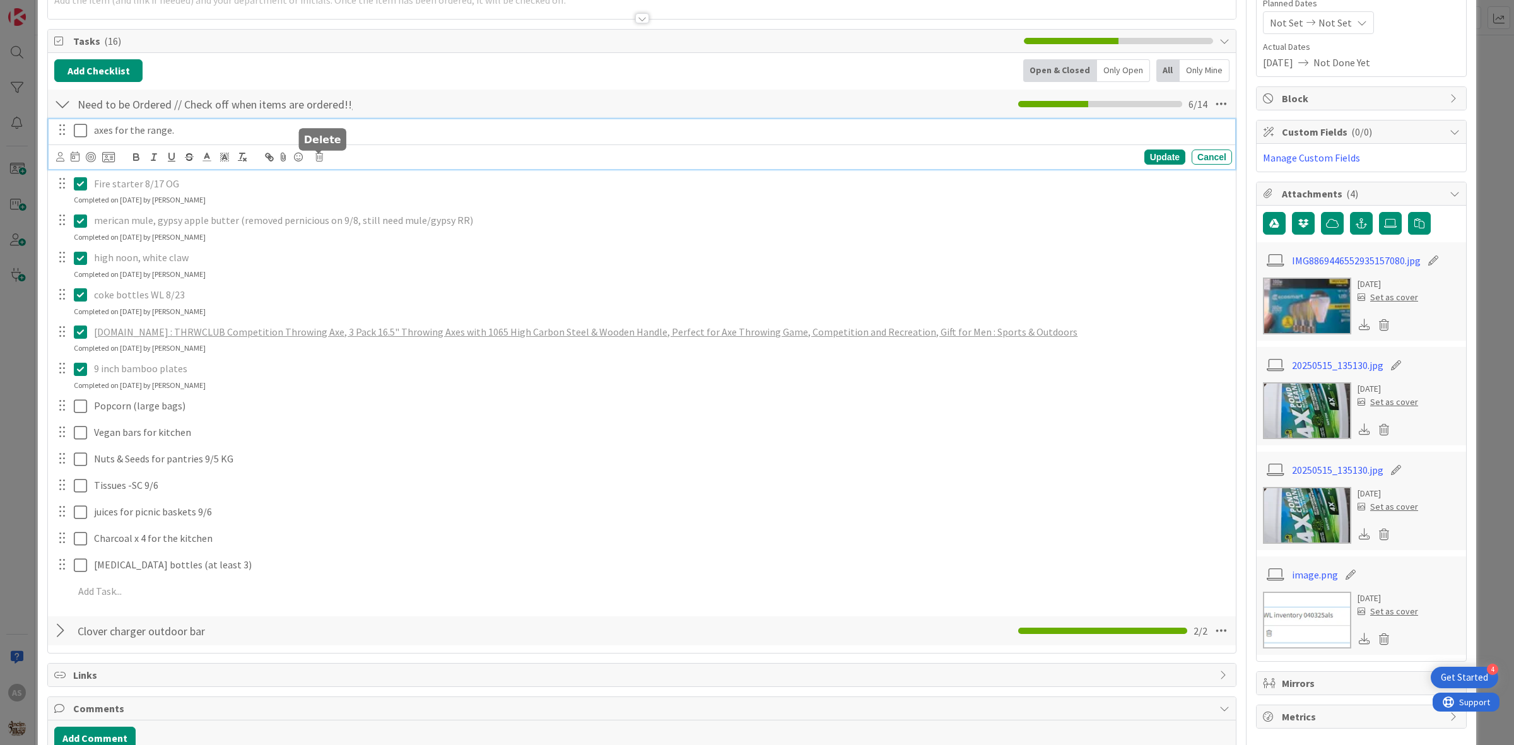
click at [317, 156] on icon at bounding box center [319, 157] width 8 height 9
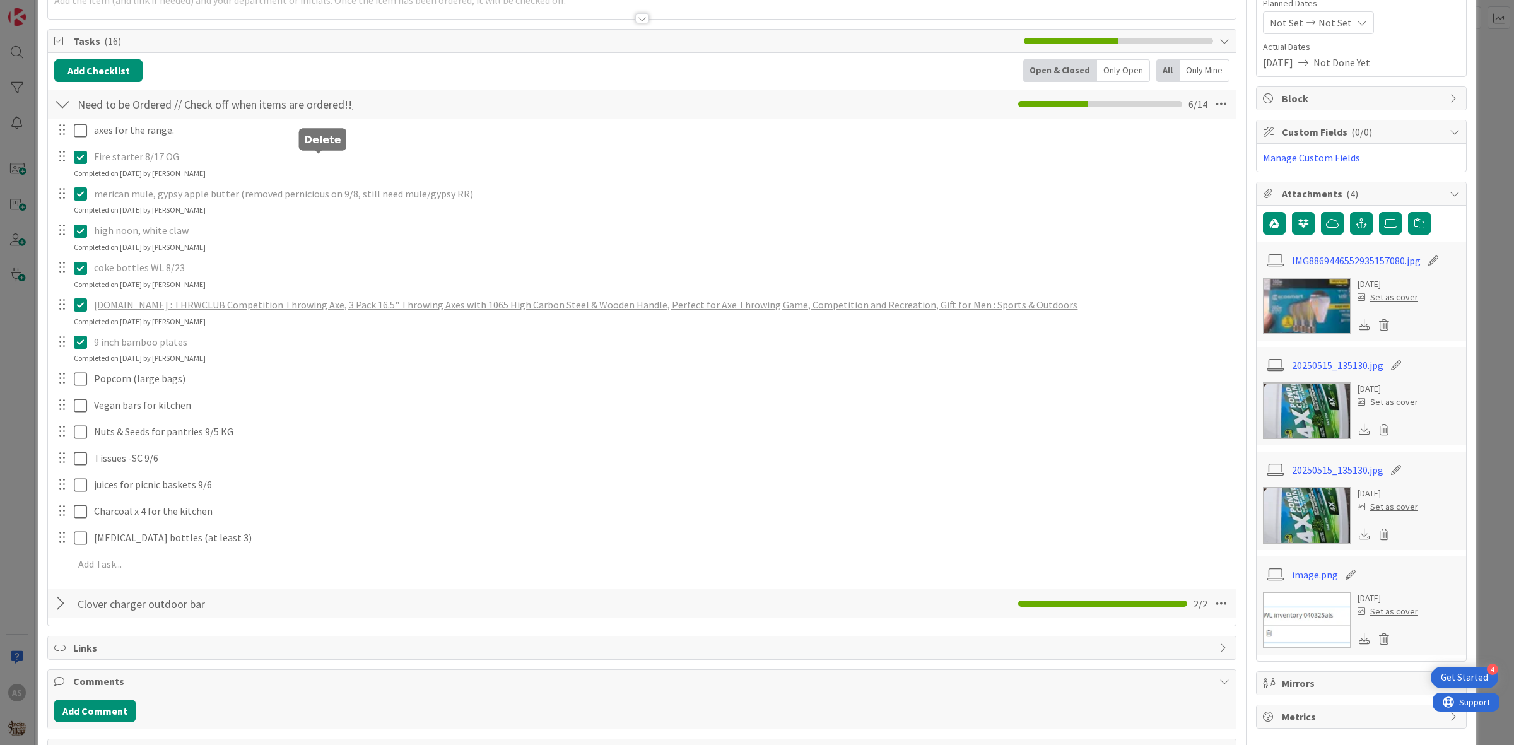
click at [364, 206] on div "axes for the range. Are you sure you want to delete this task? Delete Cancel Up…" at bounding box center [641, 350] width 1175 height 462
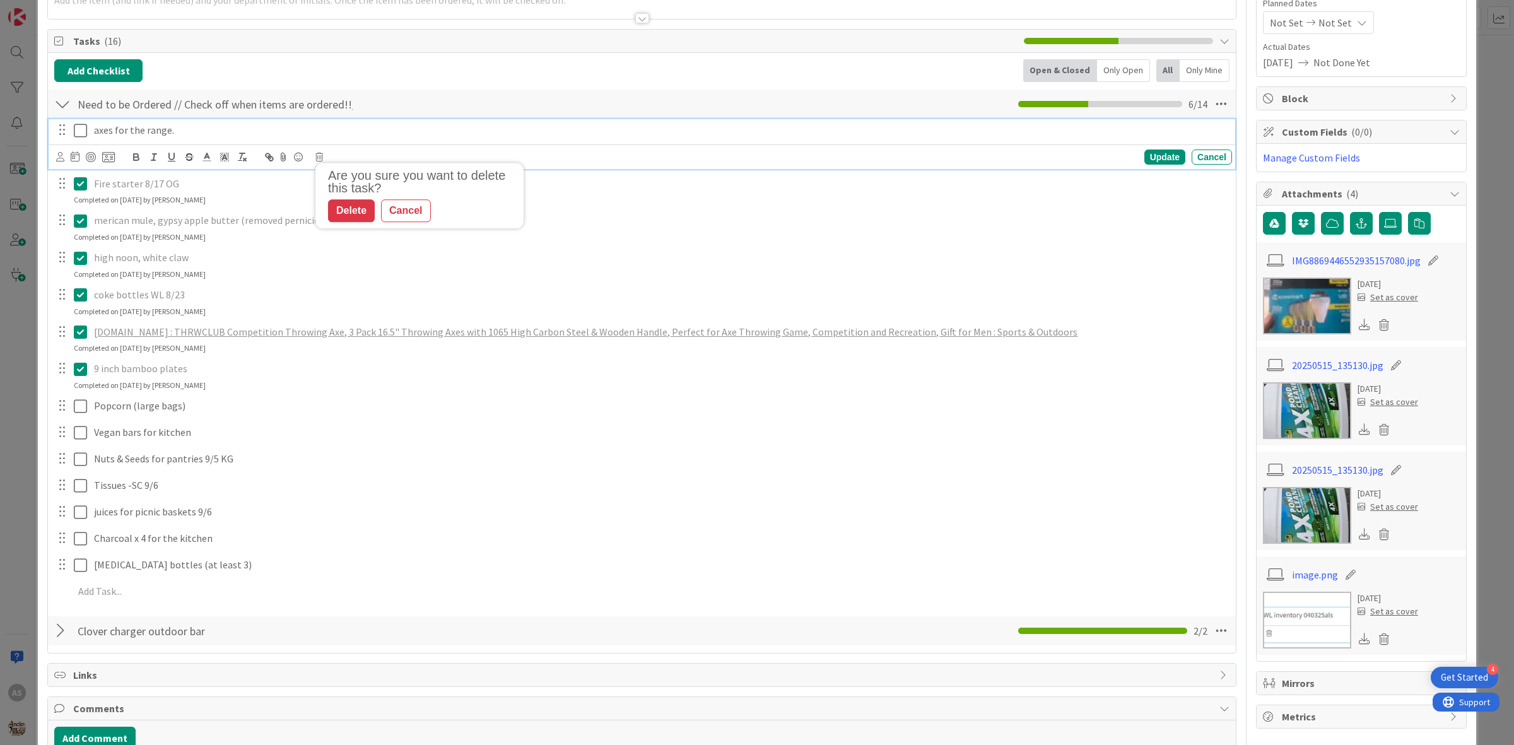
click at [255, 139] on div "axes for the range." at bounding box center [660, 130] width 1143 height 22
click at [320, 155] on icon at bounding box center [319, 157] width 8 height 9
click at [354, 211] on div "Delete" at bounding box center [351, 210] width 47 height 23
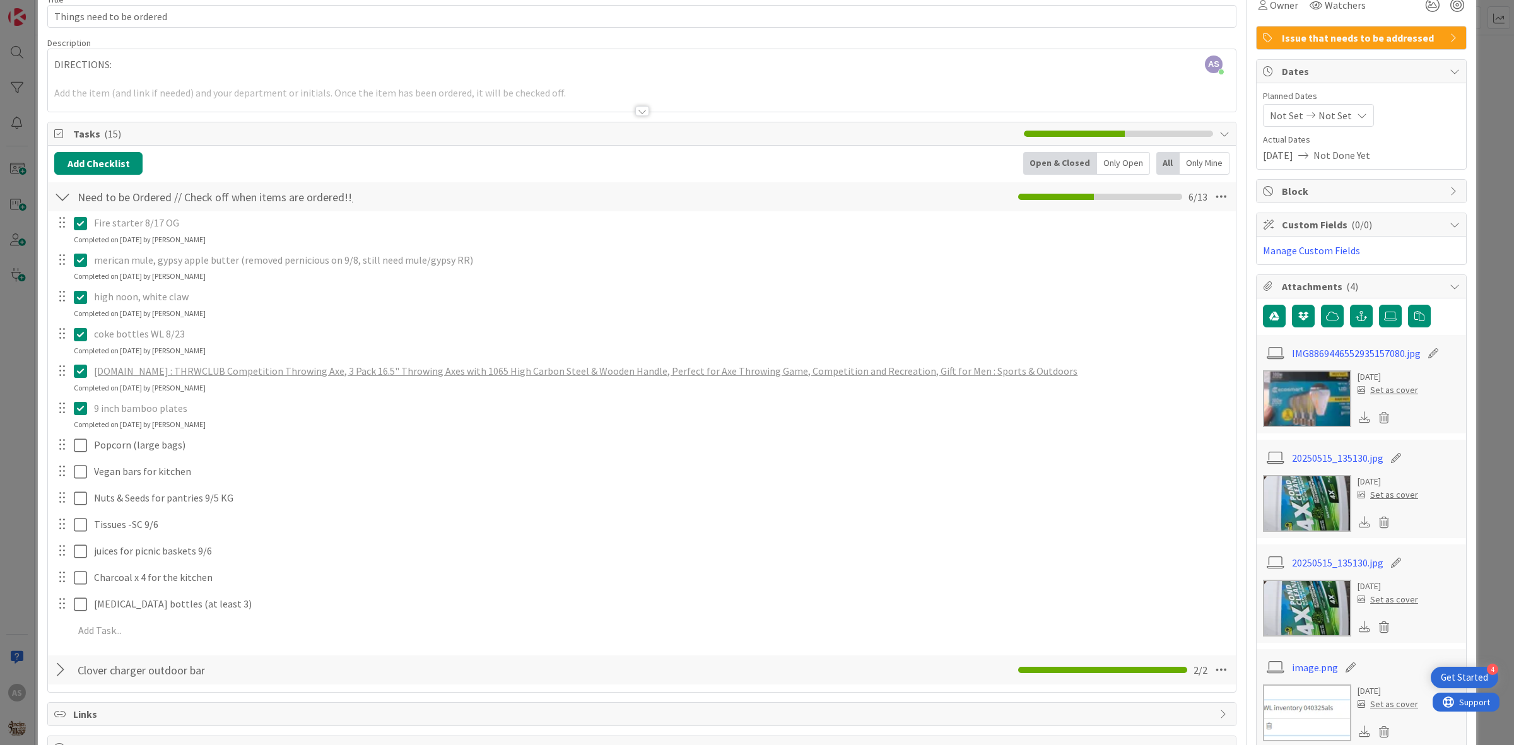
scroll to position [0, 0]
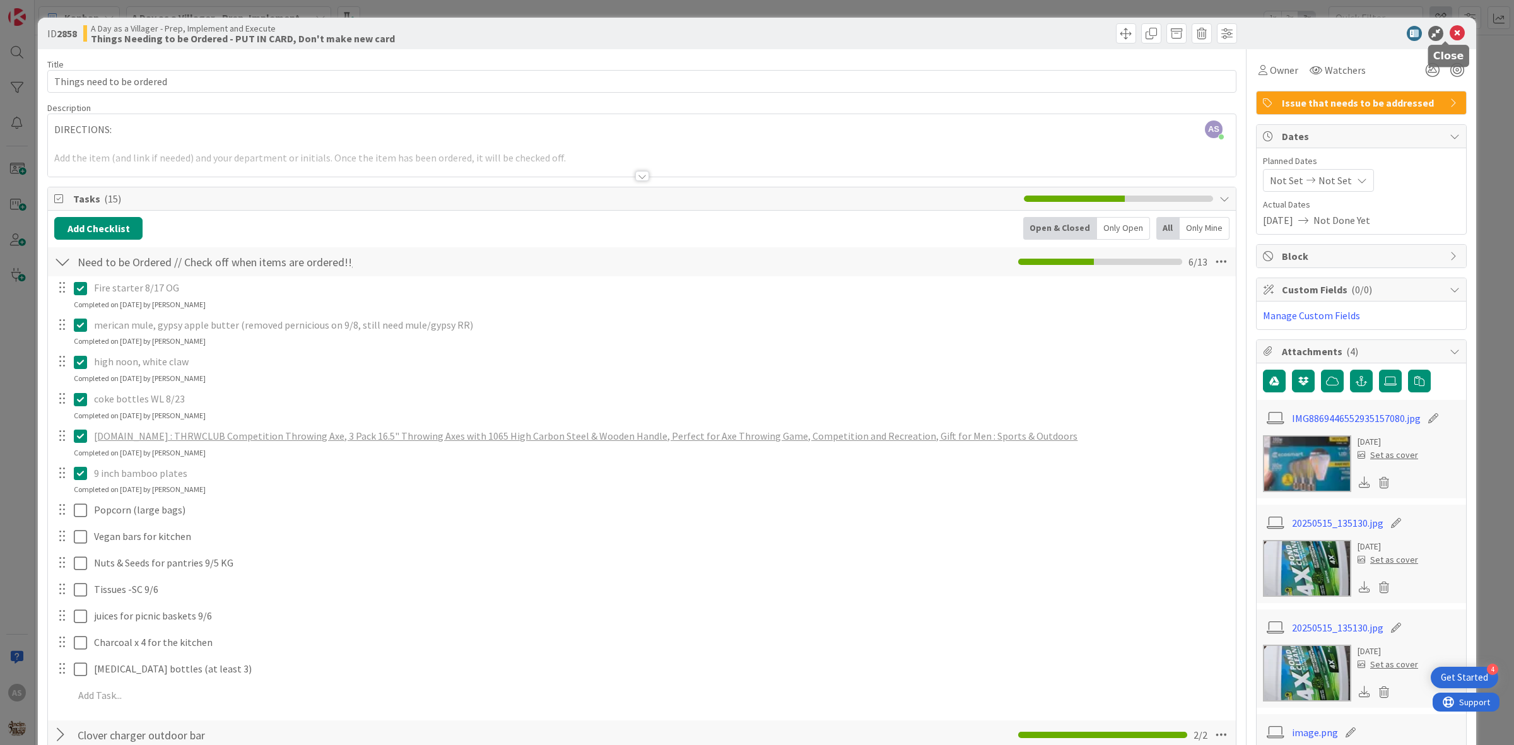
click at [1450, 30] on icon at bounding box center [1457, 33] width 15 height 15
